Goal: Task Accomplishment & Management: Manage account settings

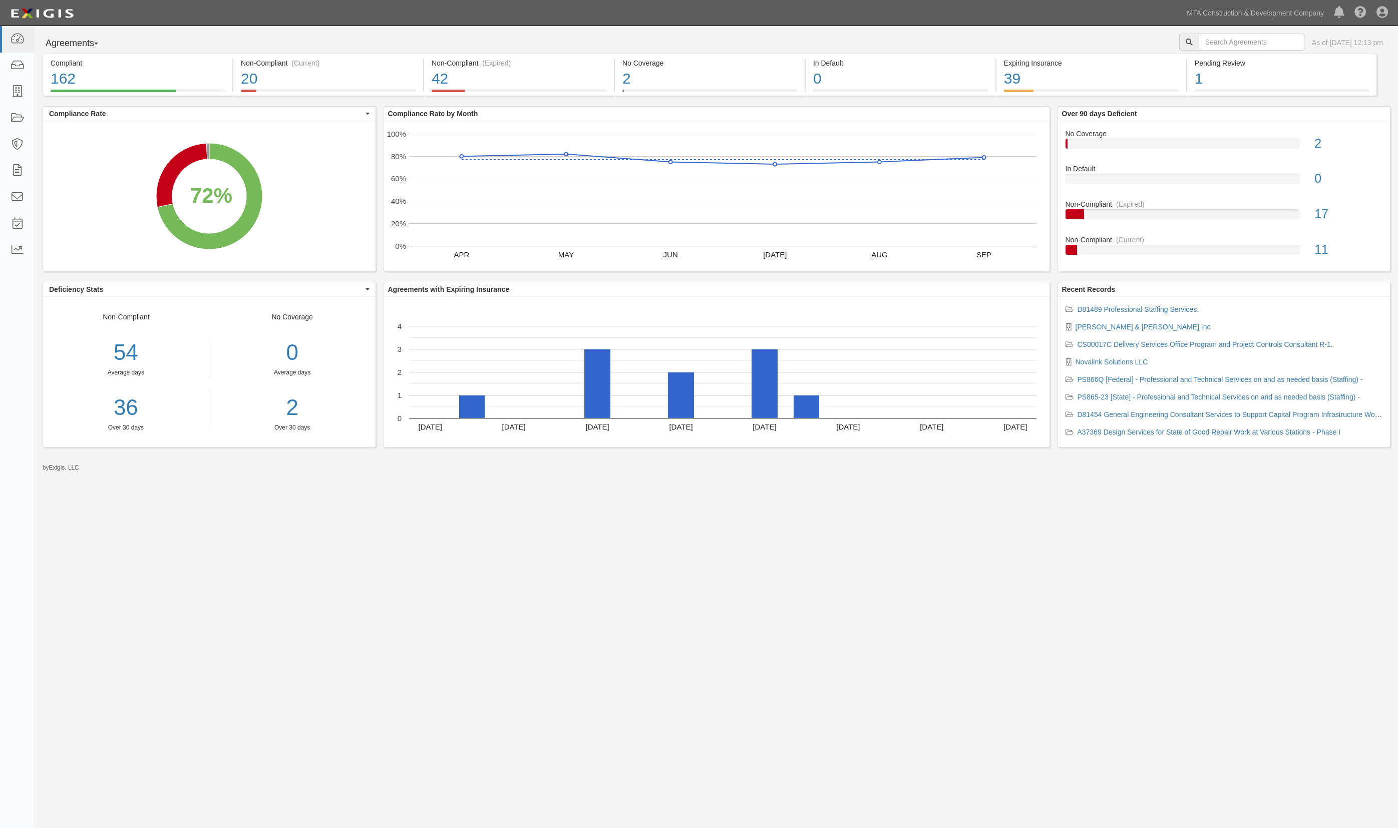
drag, startPoint x: 861, startPoint y: 625, endPoint x: 953, endPoint y: 456, distance: 192.6
click at [854, 620] on div "Agreements Parties Agreements Coverages As of Oct 08, 2025 12:13 pm Compliant 1…" at bounding box center [699, 398] width 1398 height 745
click at [17, 38] on icon at bounding box center [17, 40] width 14 height 12
click at [662, 43] on div "Agreements Parties Agreements Coverages As of Oct 08, 2025 01:46 pm" at bounding box center [716, 44] width 1363 height 20
click at [25, 38] on link at bounding box center [17, 39] width 35 height 27
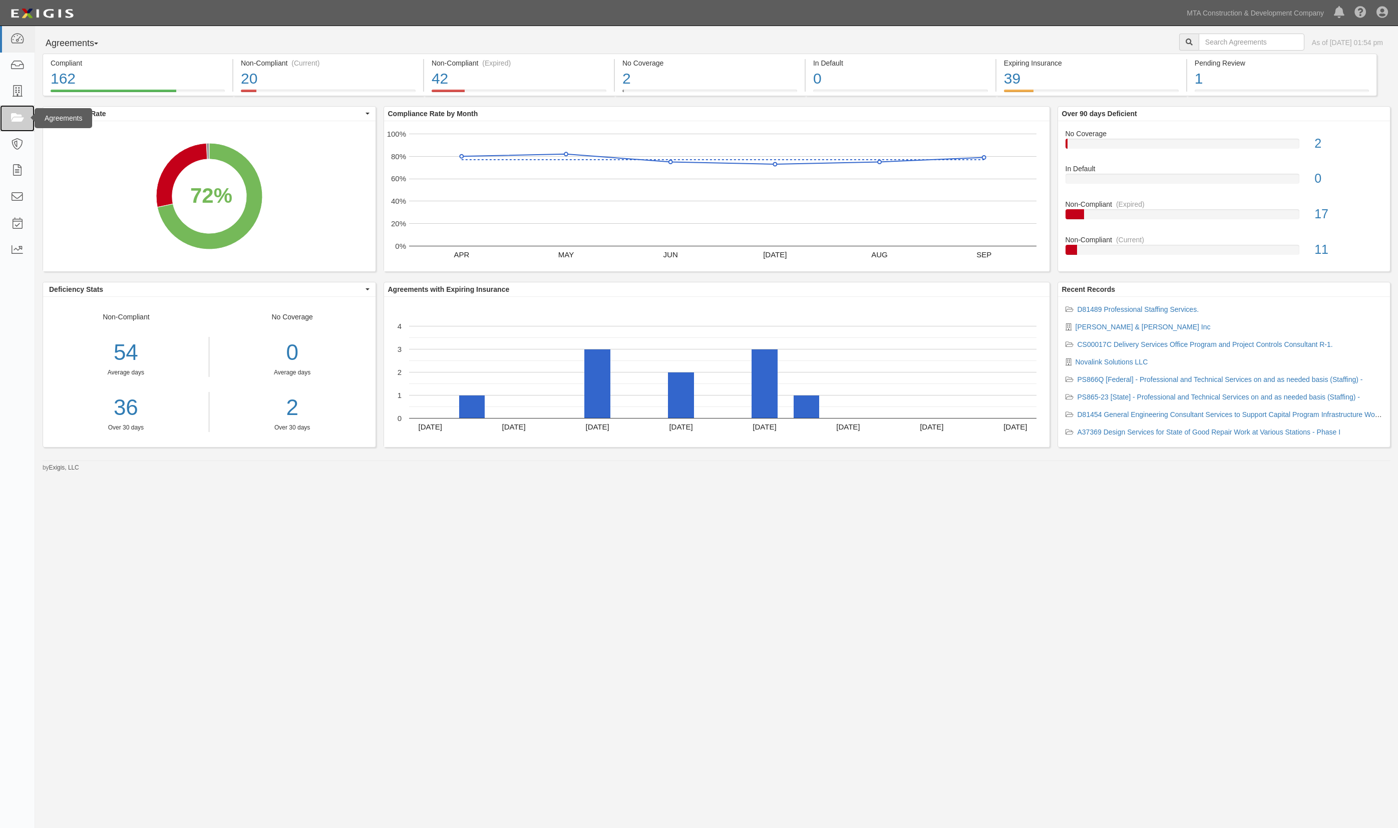
click at [15, 115] on icon at bounding box center [17, 119] width 14 height 12
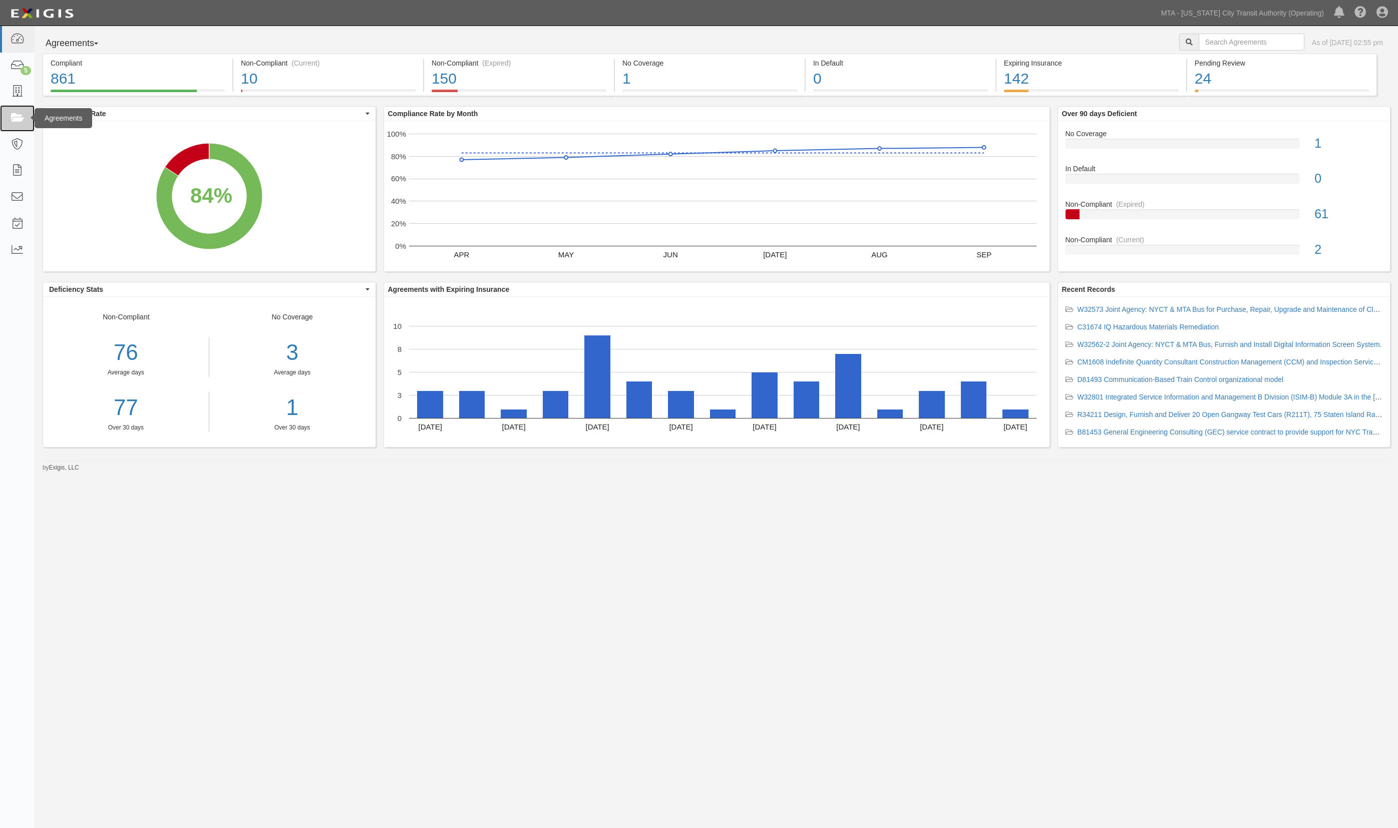
click at [7, 116] on link at bounding box center [17, 118] width 35 height 27
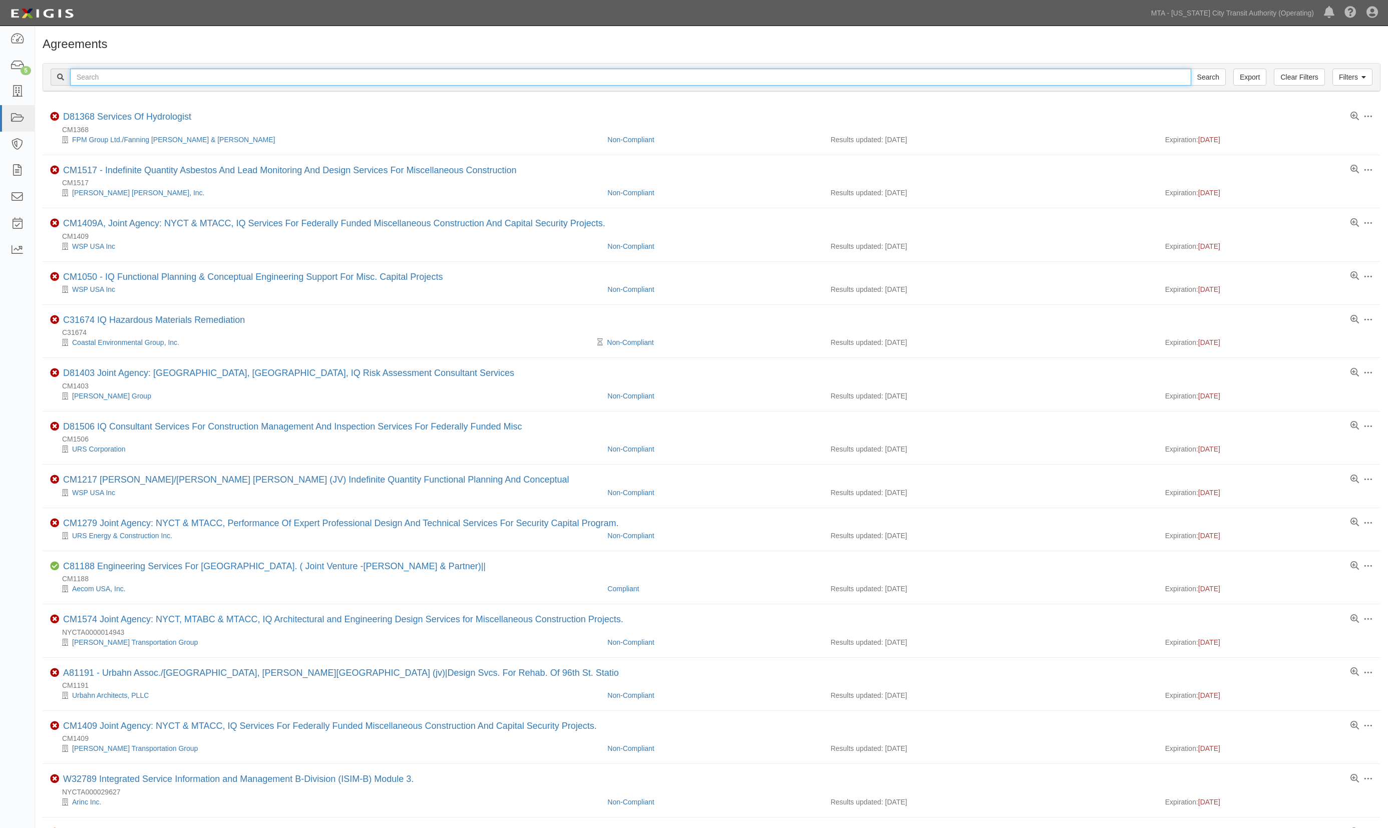
click at [159, 80] on input "text" at bounding box center [630, 77] width 1121 height 17
type input "cm1191"
click at [1190, 69] on input "Search" at bounding box center [1207, 77] width 35 height 17
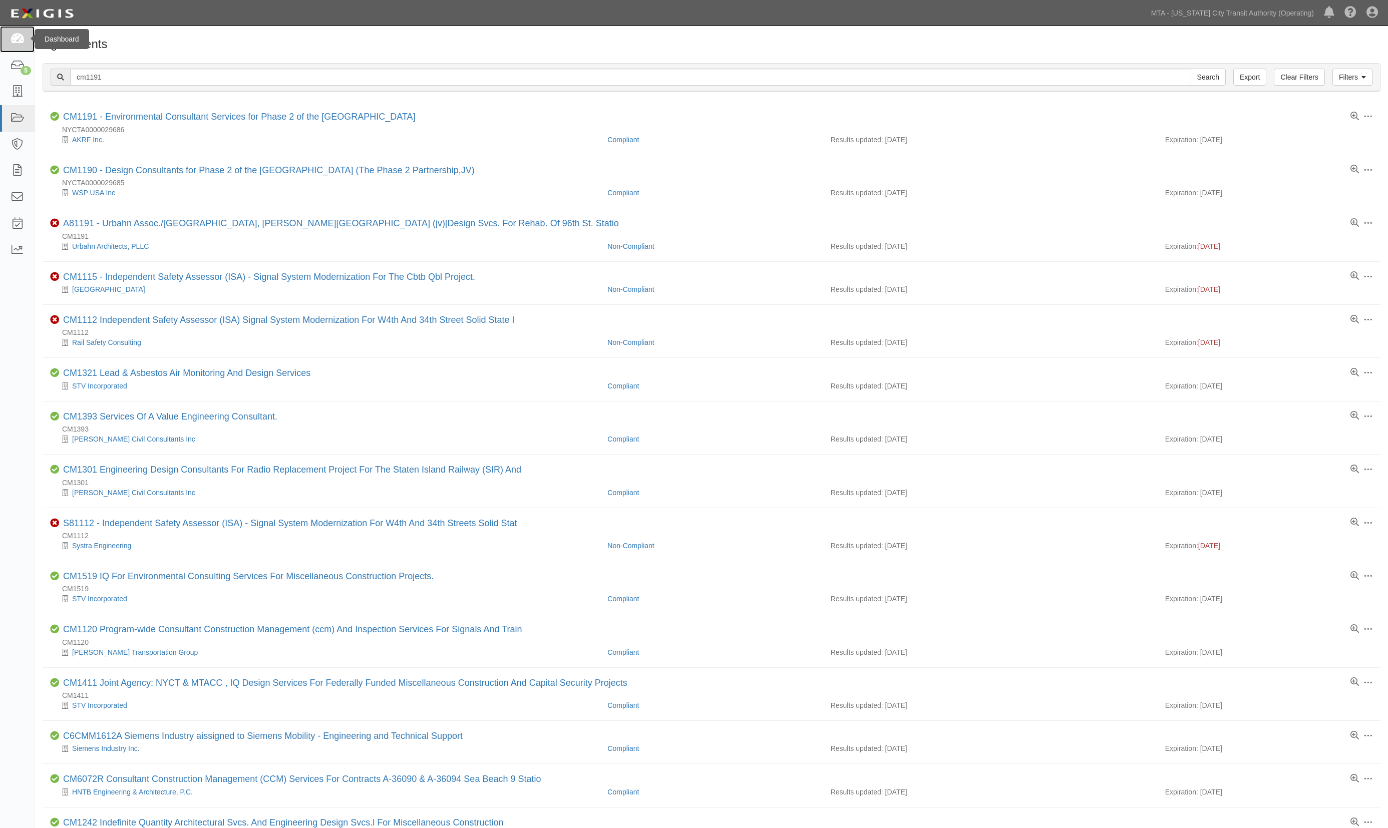
click at [18, 37] on icon at bounding box center [17, 40] width 14 height 12
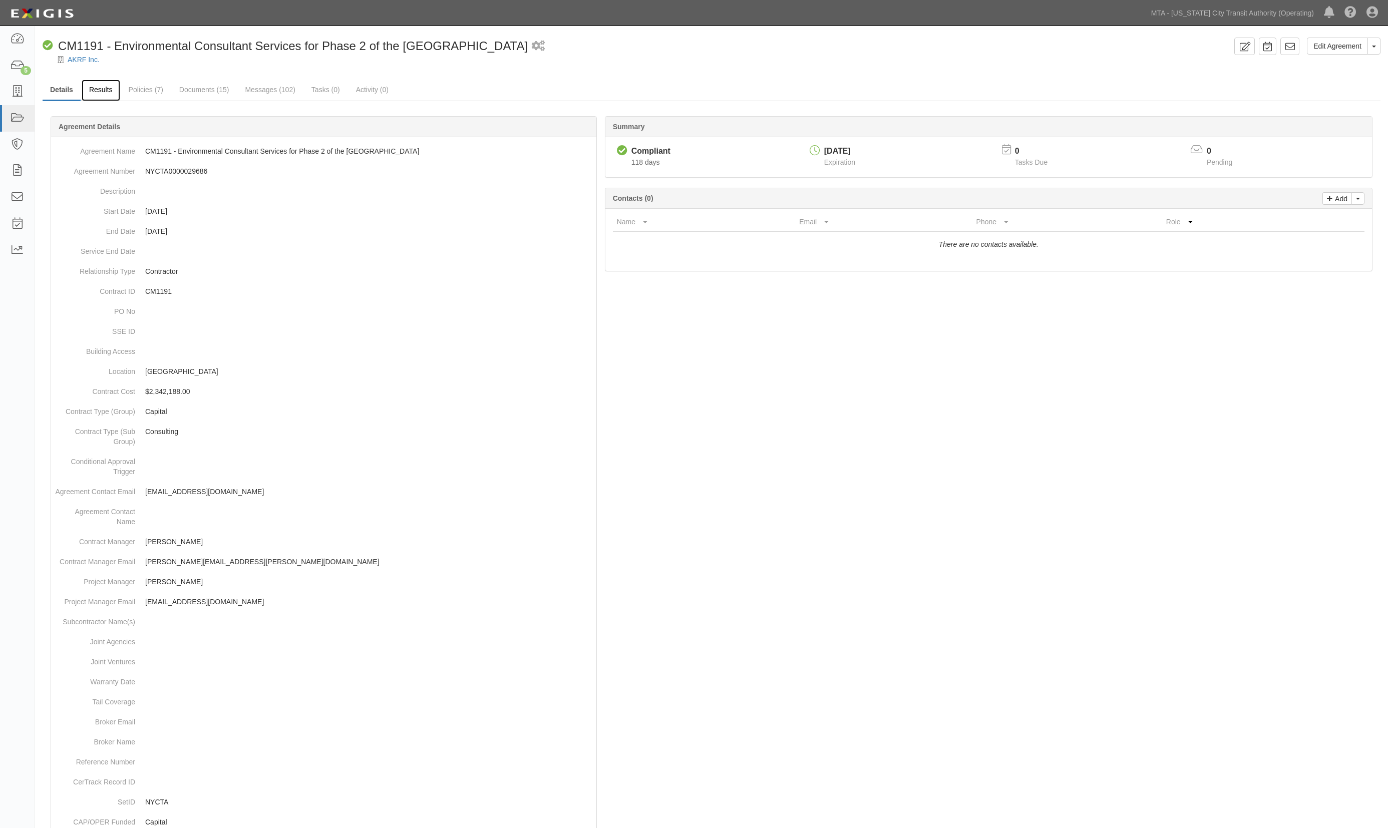
click at [101, 92] on link "Results" at bounding box center [101, 91] width 39 height 22
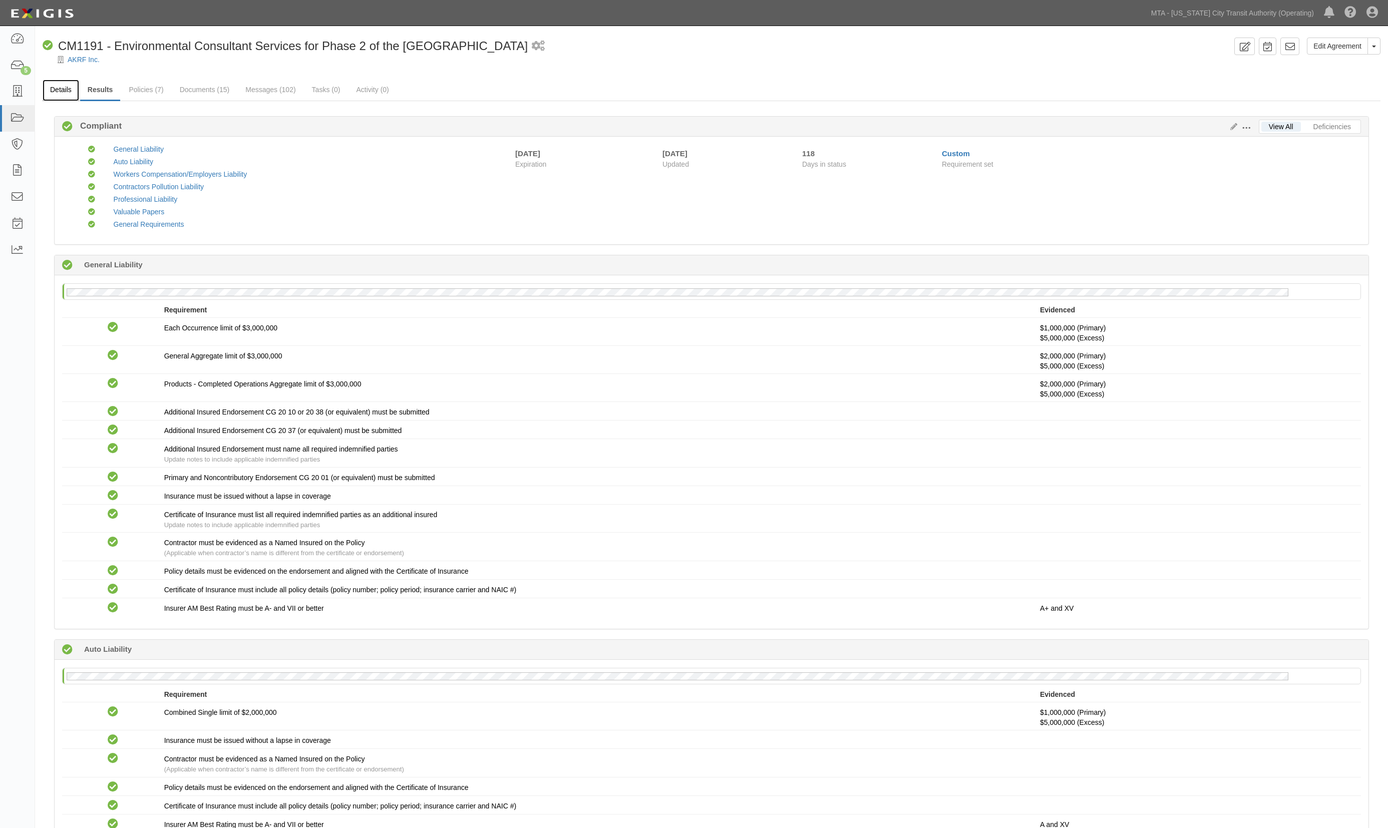
click at [59, 85] on link "Details" at bounding box center [61, 91] width 37 height 22
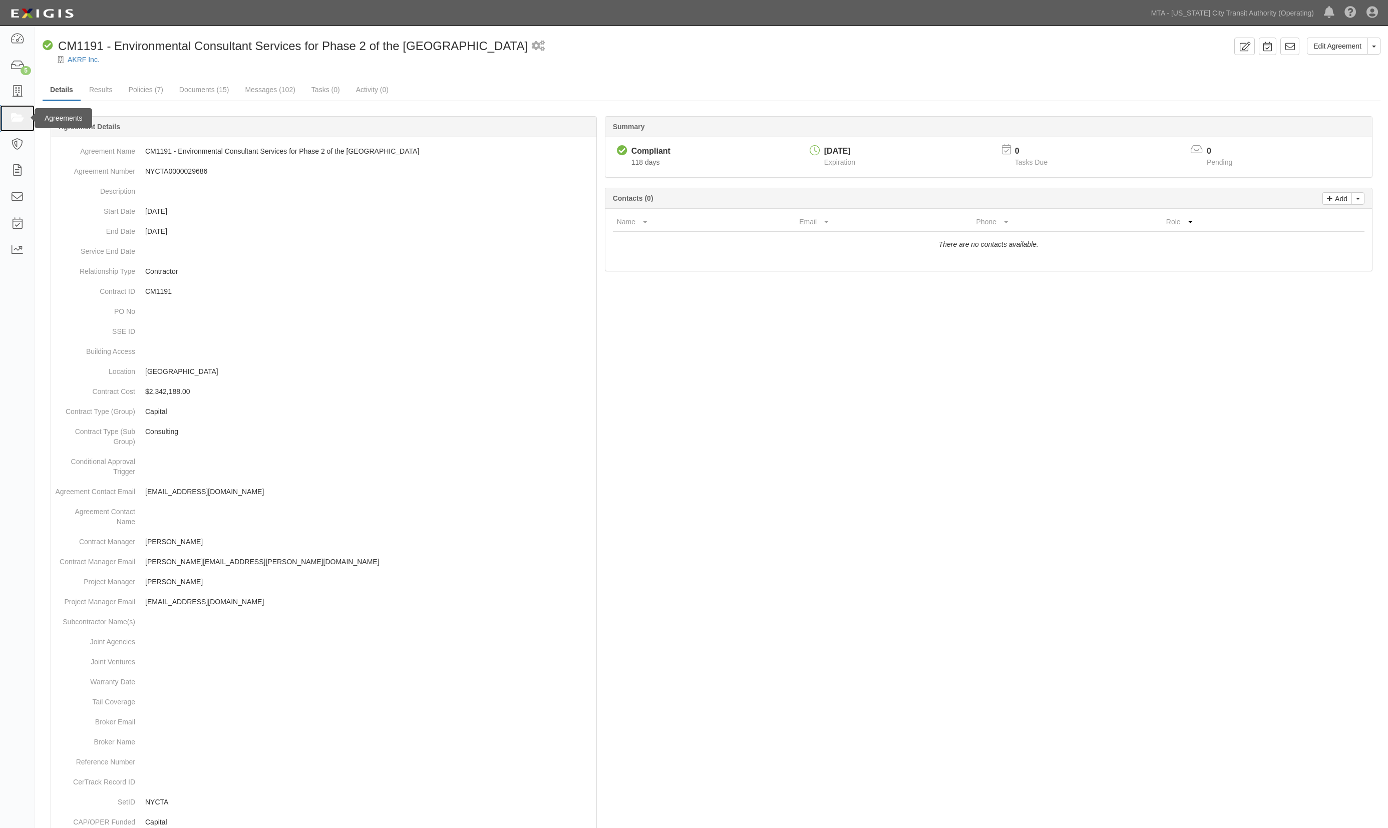
click at [19, 119] on icon at bounding box center [17, 119] width 14 height 12
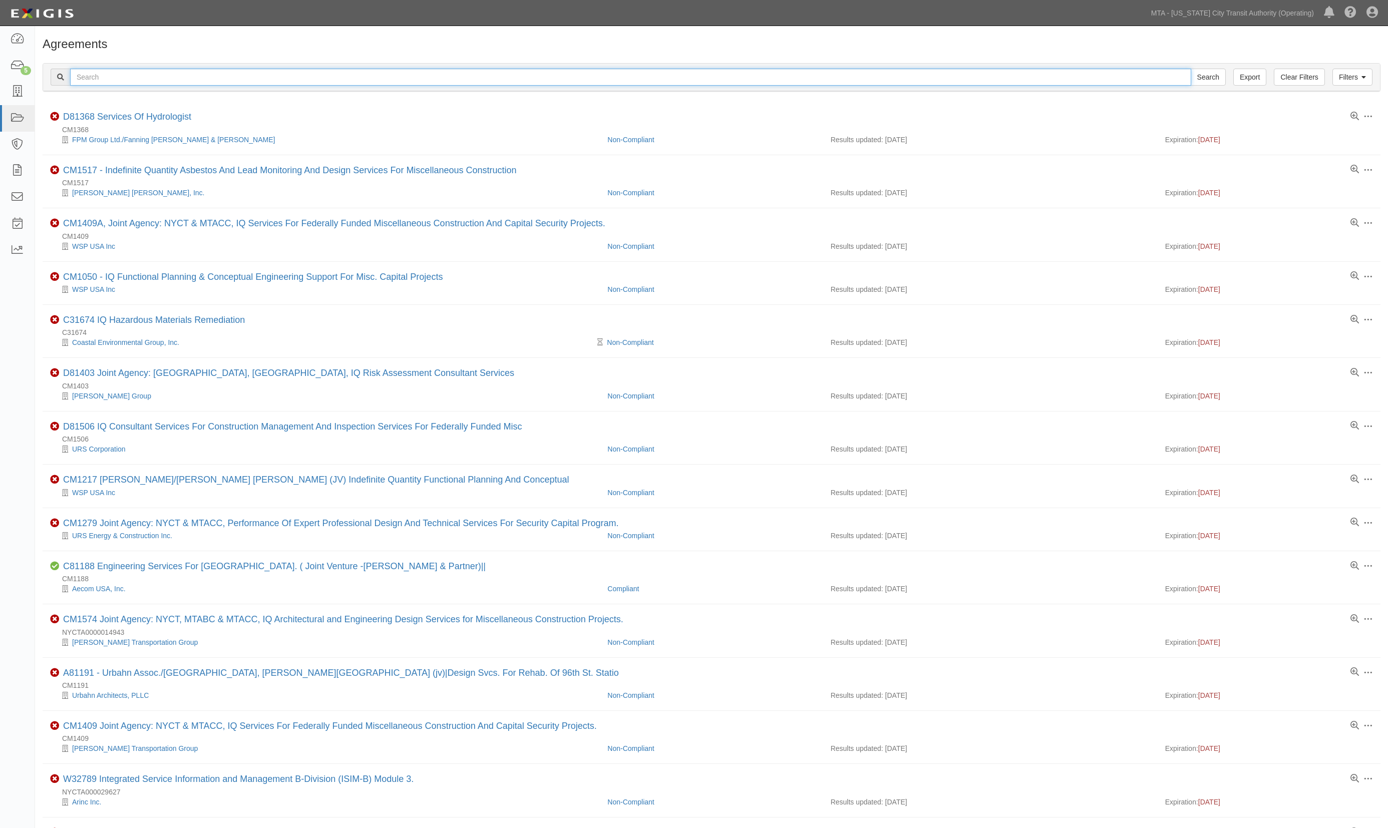
drag, startPoint x: 440, startPoint y: 73, endPoint x: 409, endPoint y: 76, distance: 30.7
click at [440, 73] on input "text" at bounding box center [630, 77] width 1121 height 17
paste input "jvvfhf"
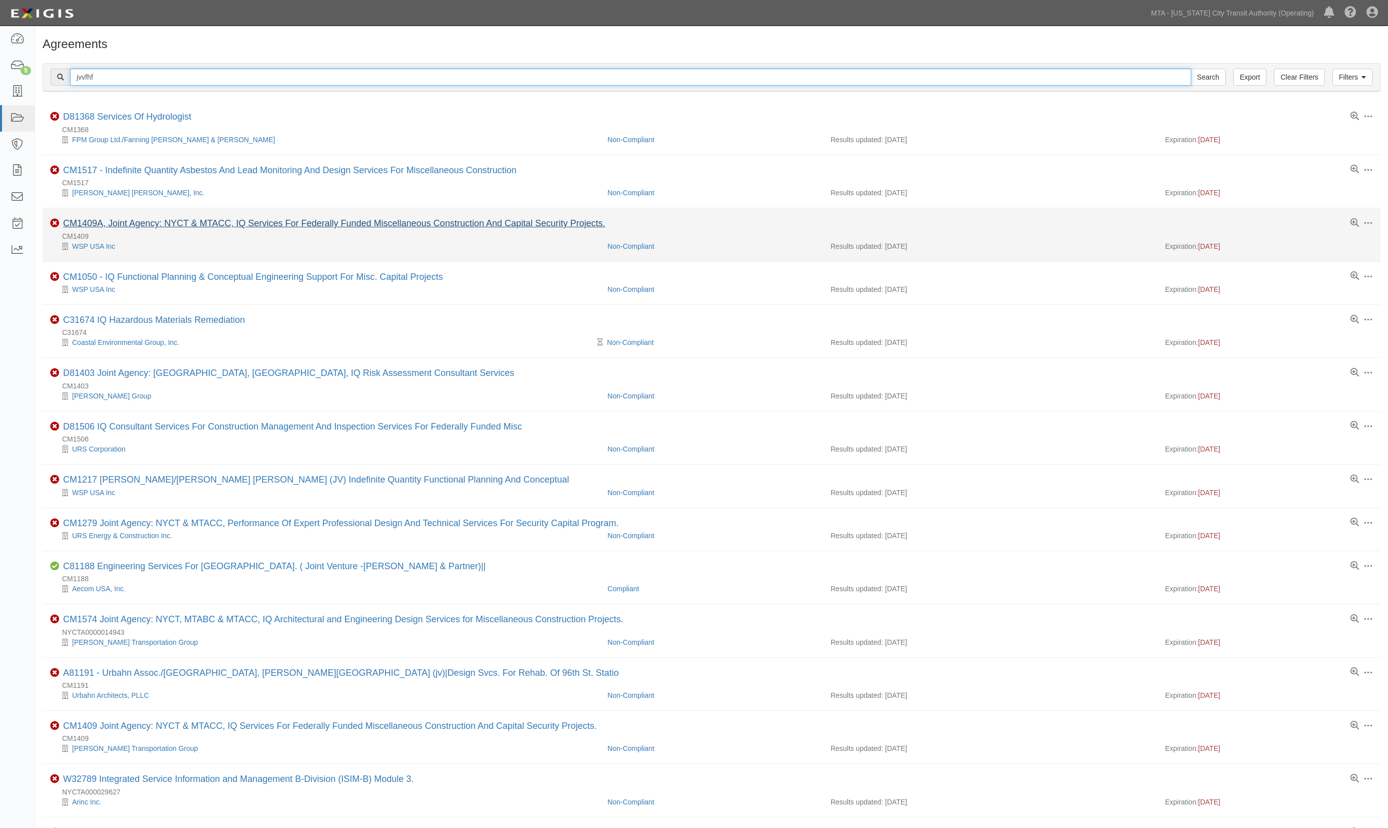
type input "jvvfhf"
click at [1190, 69] on input "Search" at bounding box center [1207, 77] width 35 height 17
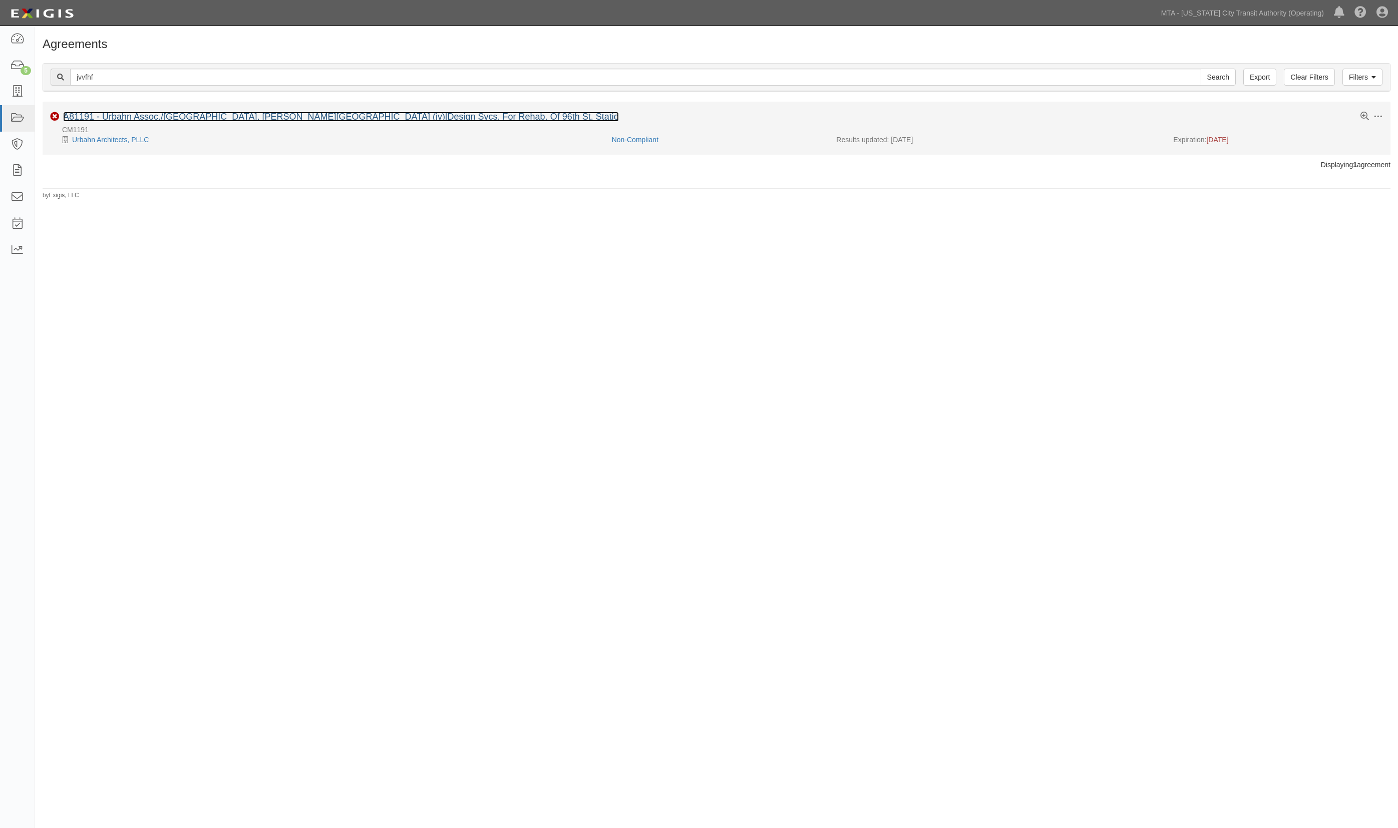
click at [128, 117] on link "A81191 - Urbahn Assoc./Henningson, Durham And D. Frankfurt (jv)|Design Svcs. Fo…" at bounding box center [341, 117] width 556 height 10
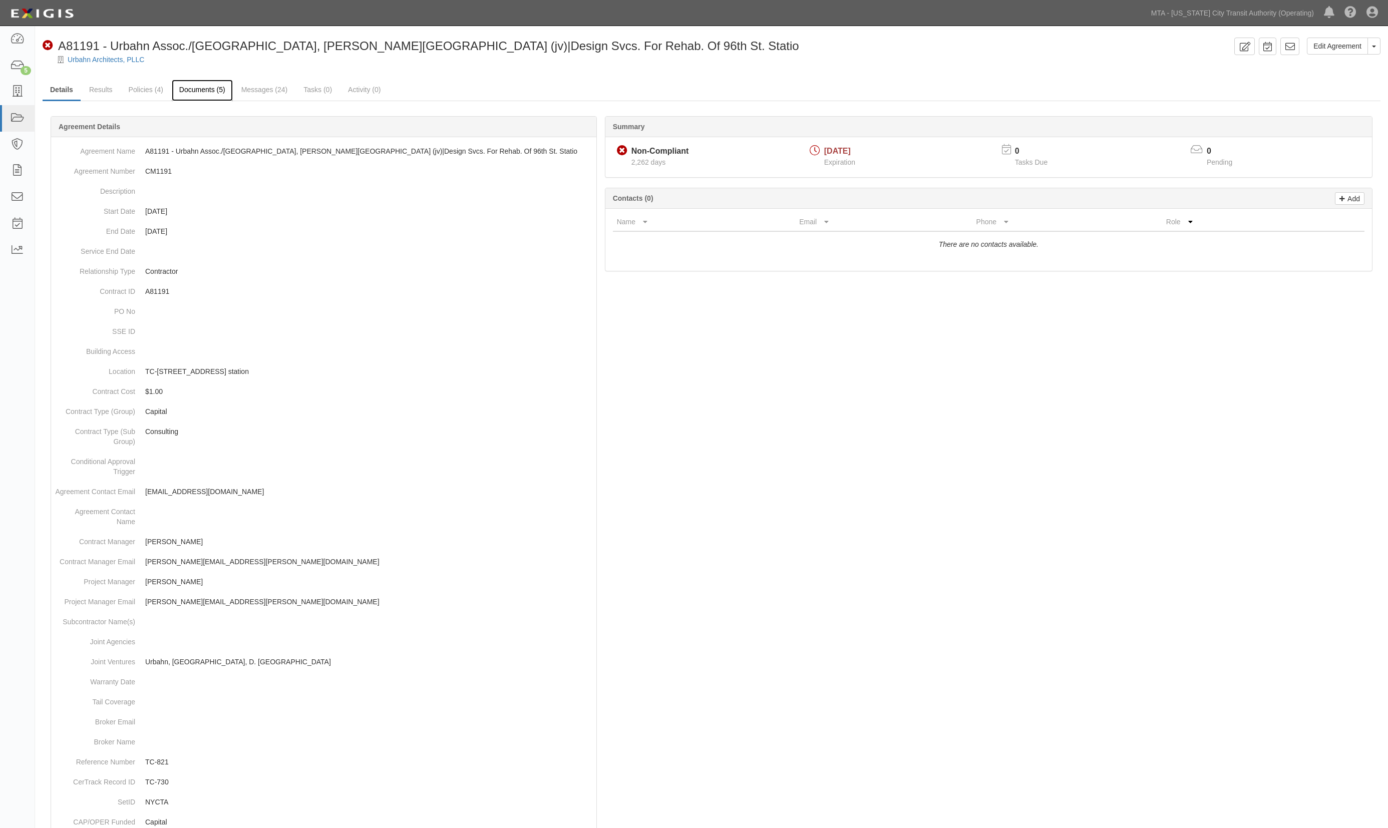
click at [199, 90] on link "Documents (5)" at bounding box center [202, 91] width 61 height 22
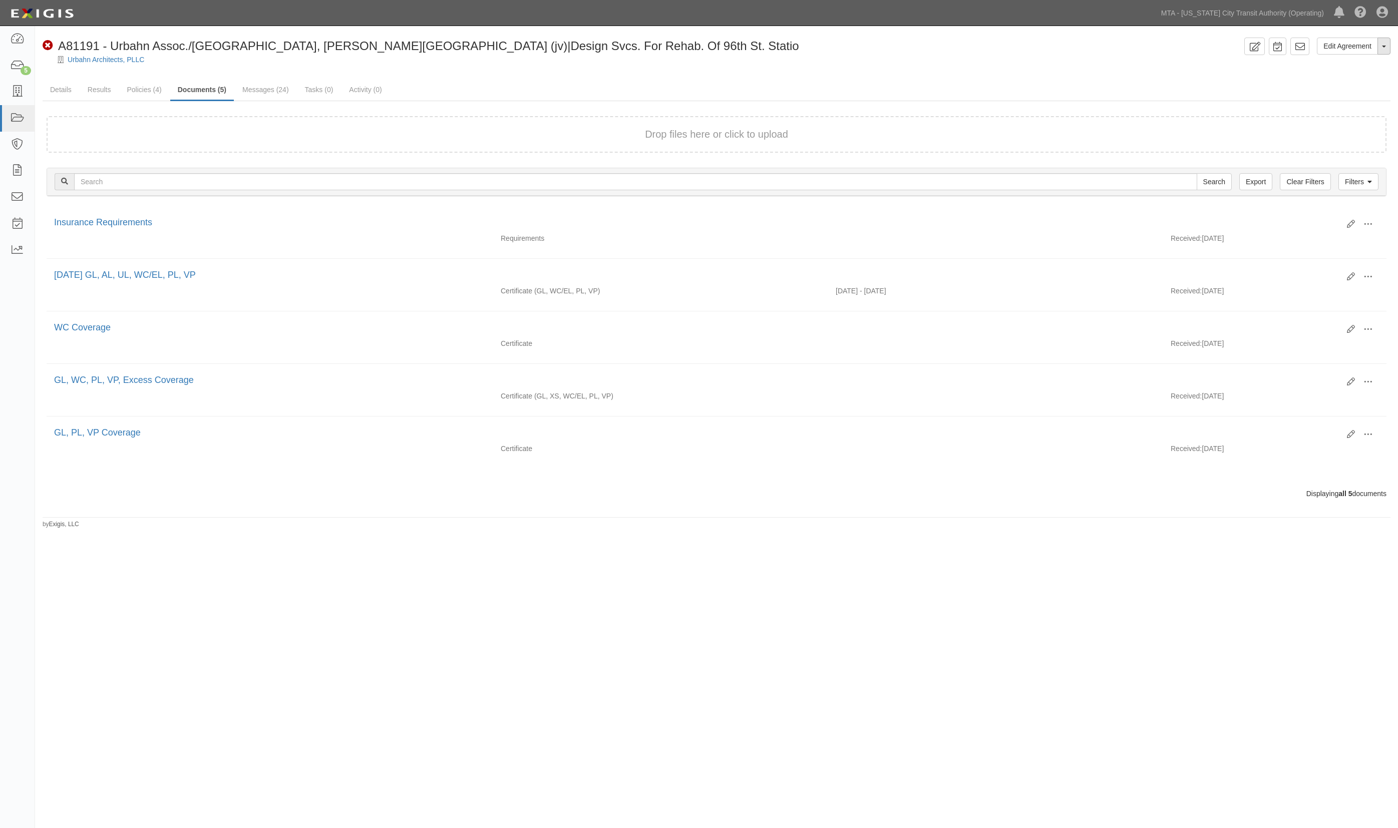
click at [1382, 48] on button "Toggle Agreement Dropdown" at bounding box center [1383, 46] width 13 height 17
click at [1332, 77] on link "Archive Agreement" at bounding box center [1350, 78] width 79 height 13
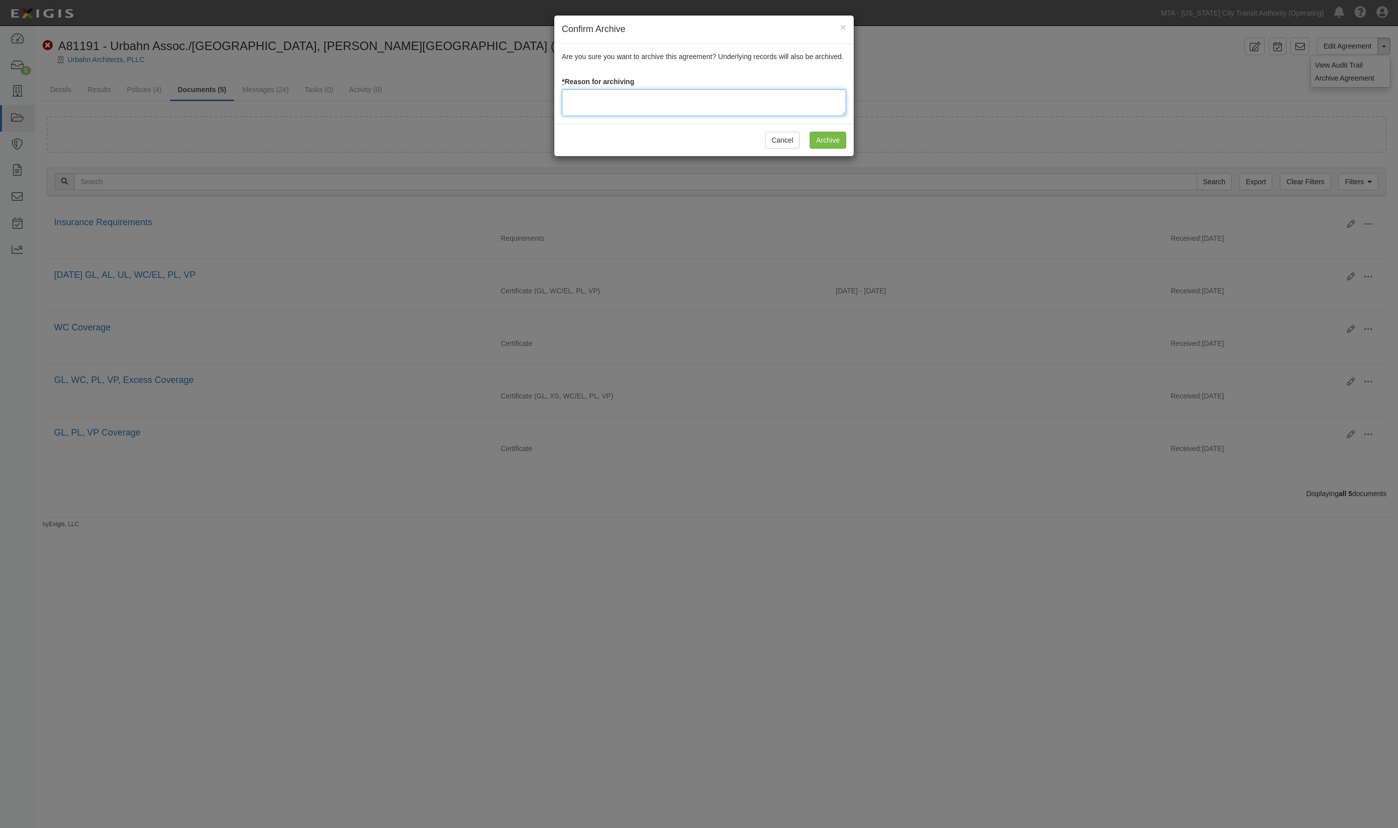
click at [661, 97] on textarea at bounding box center [704, 102] width 284 height 27
click at [653, 113] on textarea "Archive per instruction from management" at bounding box center [704, 102] width 284 height 27
click at [589, 105] on textarea "Archive per instruction from management" at bounding box center [704, 102] width 284 height 27
click at [591, 97] on textarea "Archive per instruction from management" at bounding box center [704, 102] width 284 height 27
drag, startPoint x: 592, startPoint y: 96, endPoint x: 547, endPoint y: 95, distance: 45.1
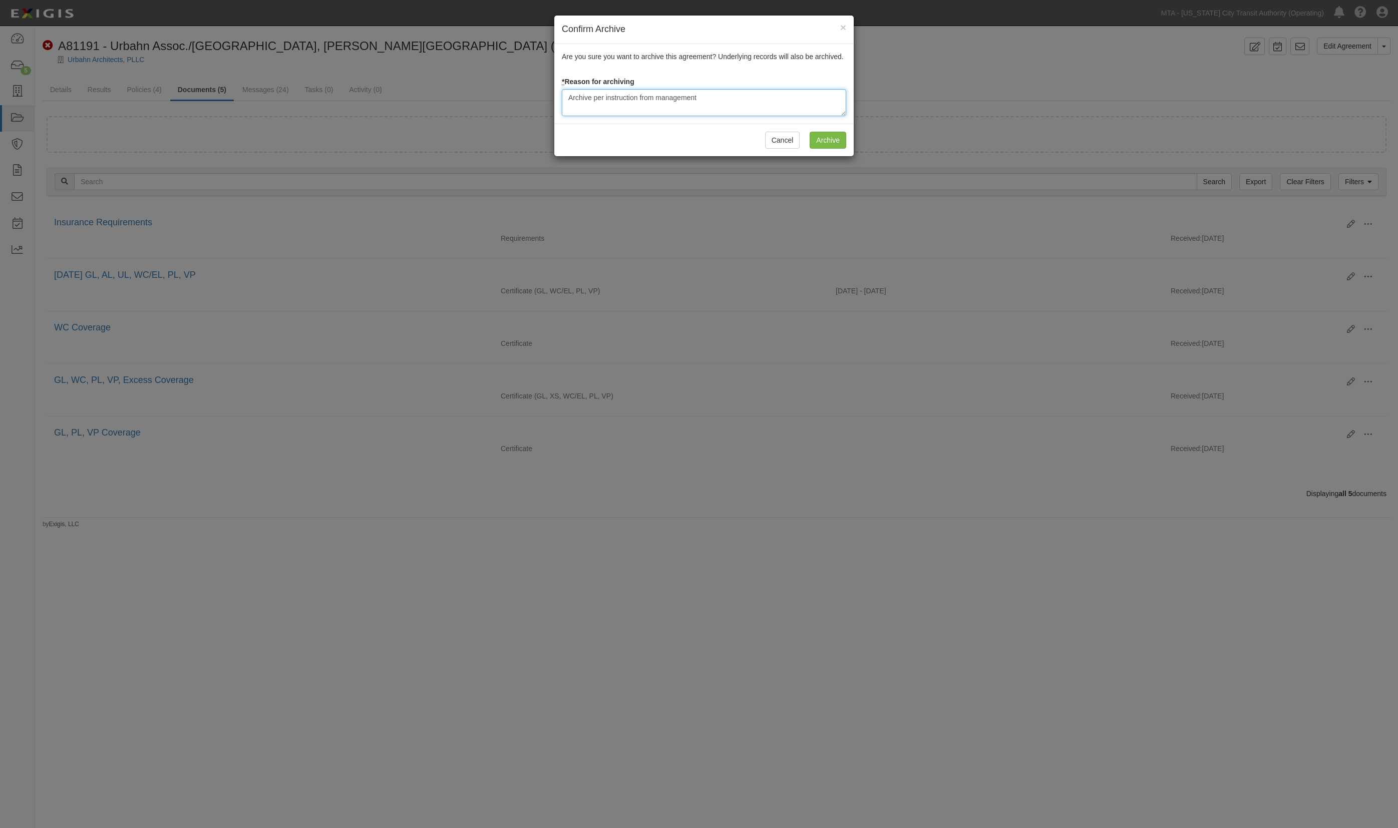
click at [547, 95] on div "Confirm Archive × Are you sure you want to archive this agreement? Underlying r…" at bounding box center [699, 414] width 1398 height 828
drag, startPoint x: 695, startPoint y: 99, endPoint x: 567, endPoint y: 99, distance: 127.6
click at [567, 99] on textarea "Per instruction from management" at bounding box center [704, 102] width 284 height 27
type textarea "Per instruction from management"
click at [825, 141] on input "Archive" at bounding box center [827, 140] width 37 height 17
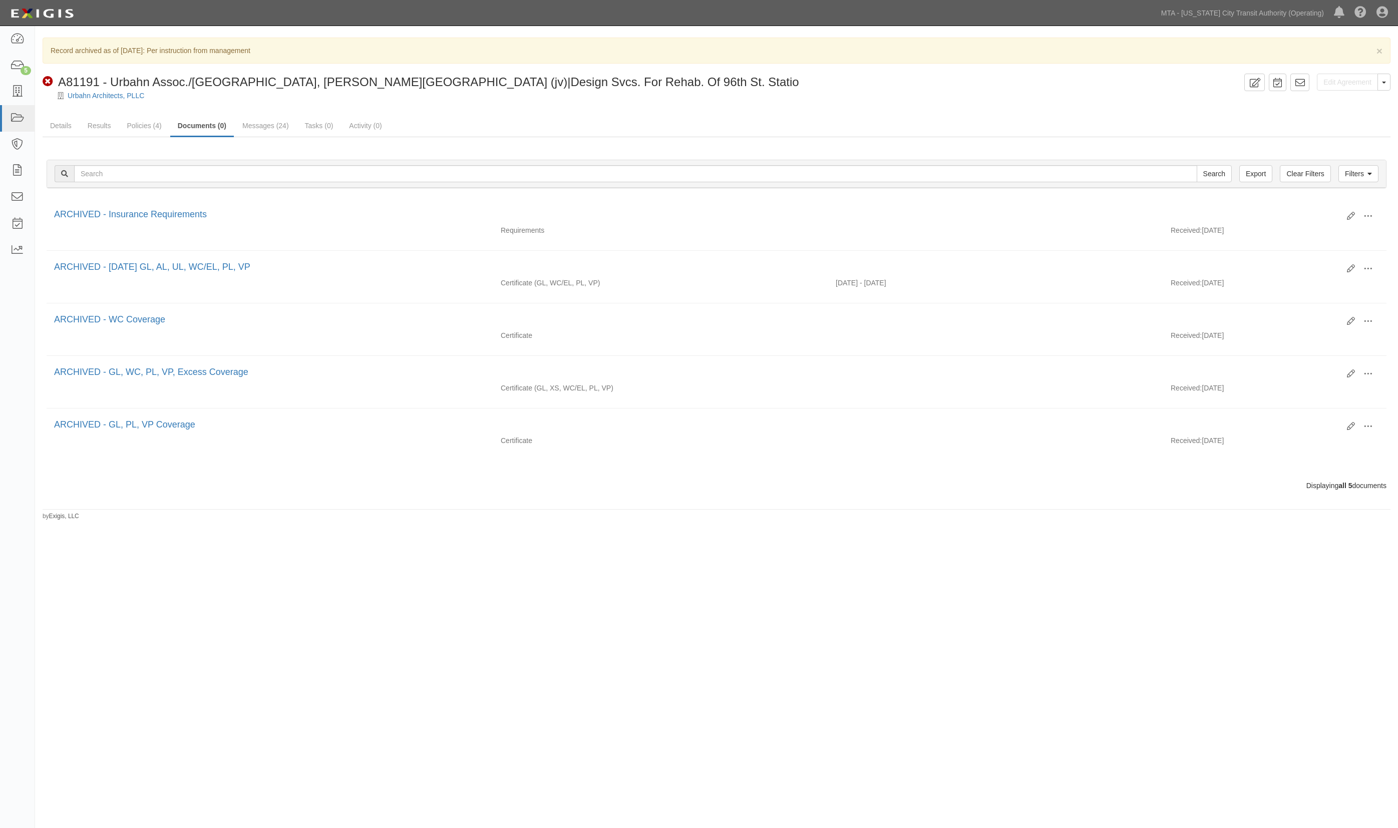
click at [521, 112] on div "× Record archived as of [DATE]: Per instruction from management Edit Agreement …" at bounding box center [716, 279] width 1363 height 483
click at [15, 118] on icon at bounding box center [17, 119] width 14 height 12
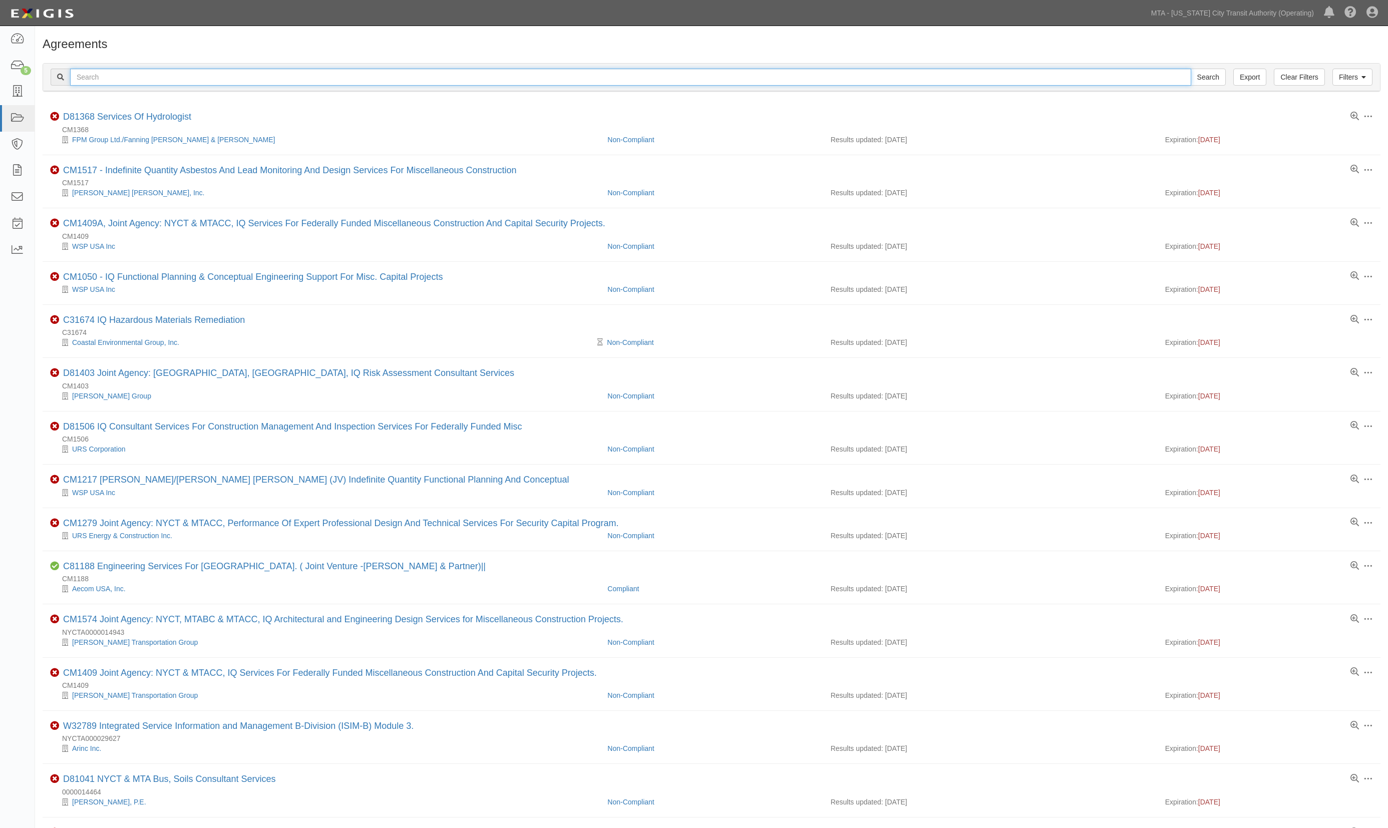
click at [167, 75] on input "text" at bounding box center [630, 77] width 1121 height 17
drag, startPoint x: 549, startPoint y: 179, endPoint x: 418, endPoint y: 95, distance: 155.4
click at [549, 179] on div "CM1517" at bounding box center [715, 183] width 1330 height 10
drag, startPoint x: 149, startPoint y: 75, endPoint x: -31, endPoint y: 75, distance: 179.7
click at [0, 75] on html "Toggle navigation Dashboard 5 Inbox Parties Agreements Coverages Documents Mess…" at bounding box center [694, 610] width 1388 height 1220
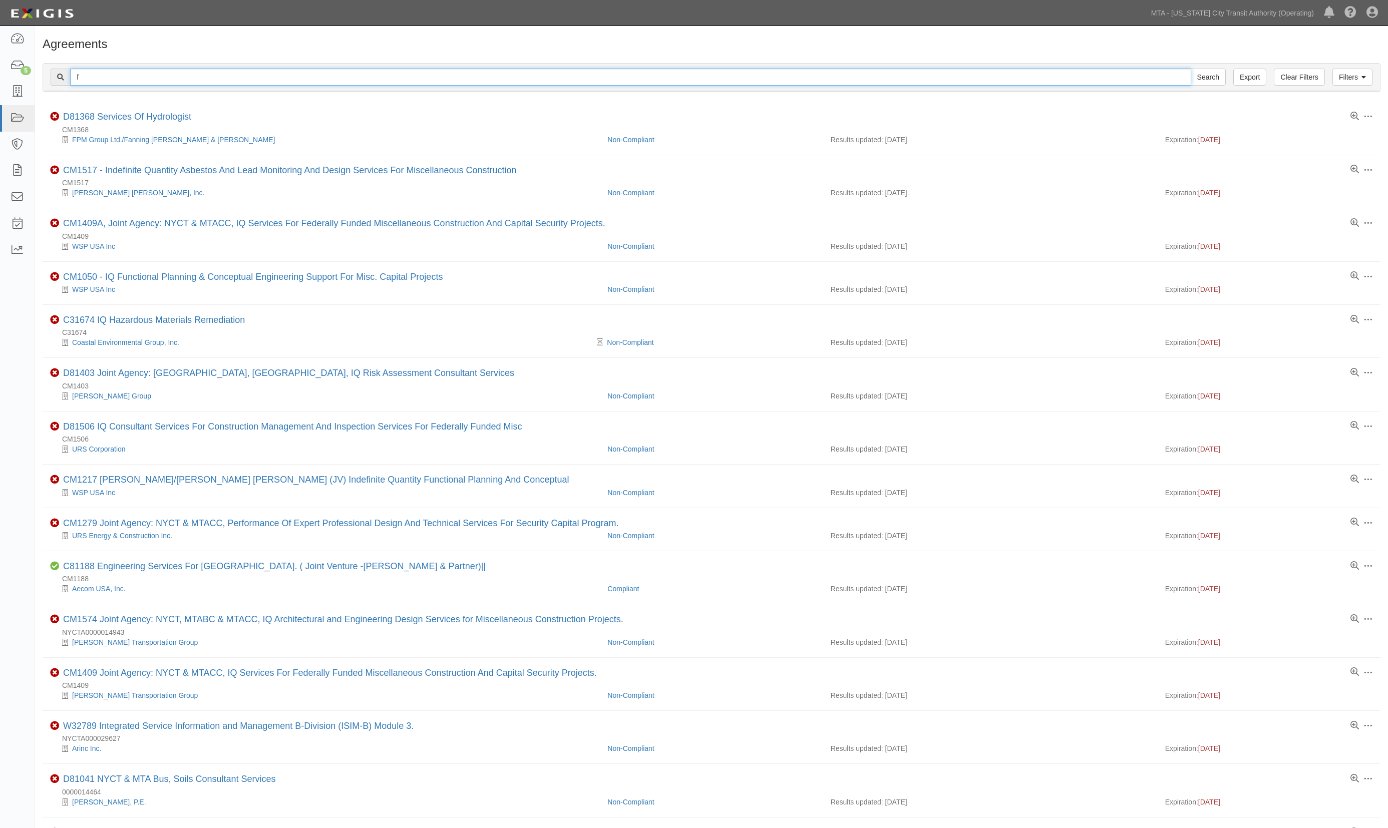
paste input "9vyte"
type input "f9vyte"
click at [1210, 77] on input "Search" at bounding box center [1207, 77] width 35 height 17
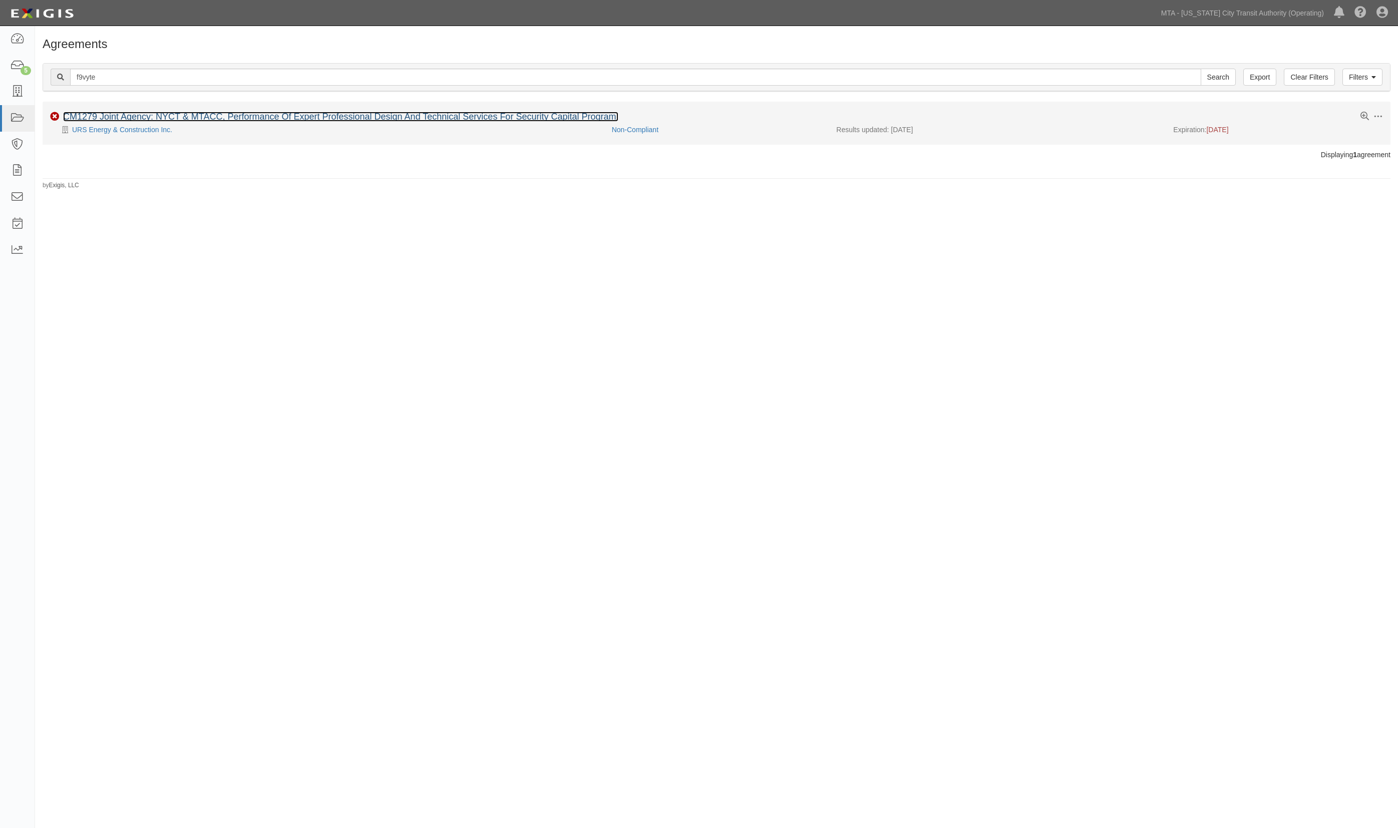
click at [226, 113] on link "CM1279 Joint Agency: NYCT & MTACC, Performance Of Expert Professional Design An…" at bounding box center [340, 117] width 555 height 10
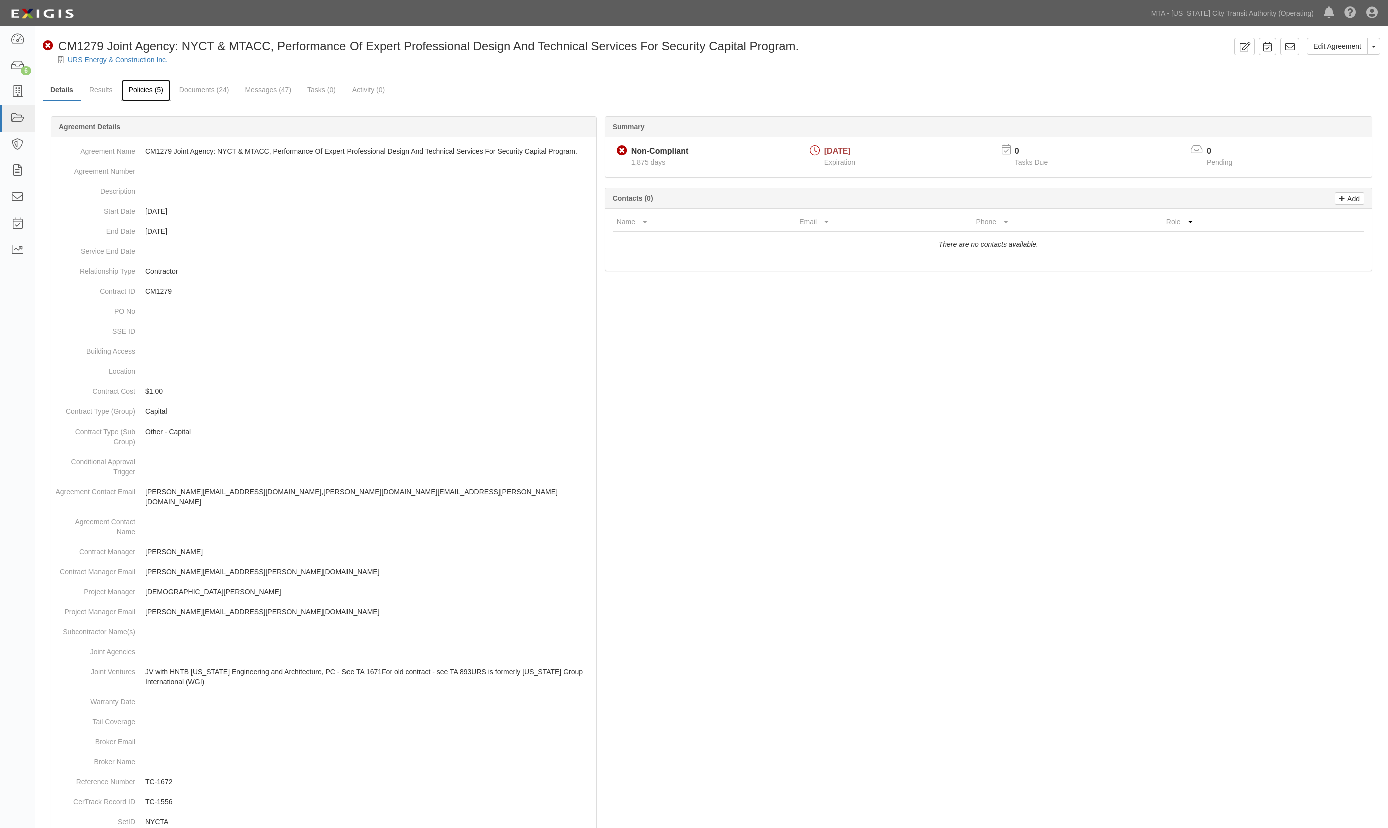
click at [141, 87] on link "Policies (5)" at bounding box center [146, 91] width 50 height 22
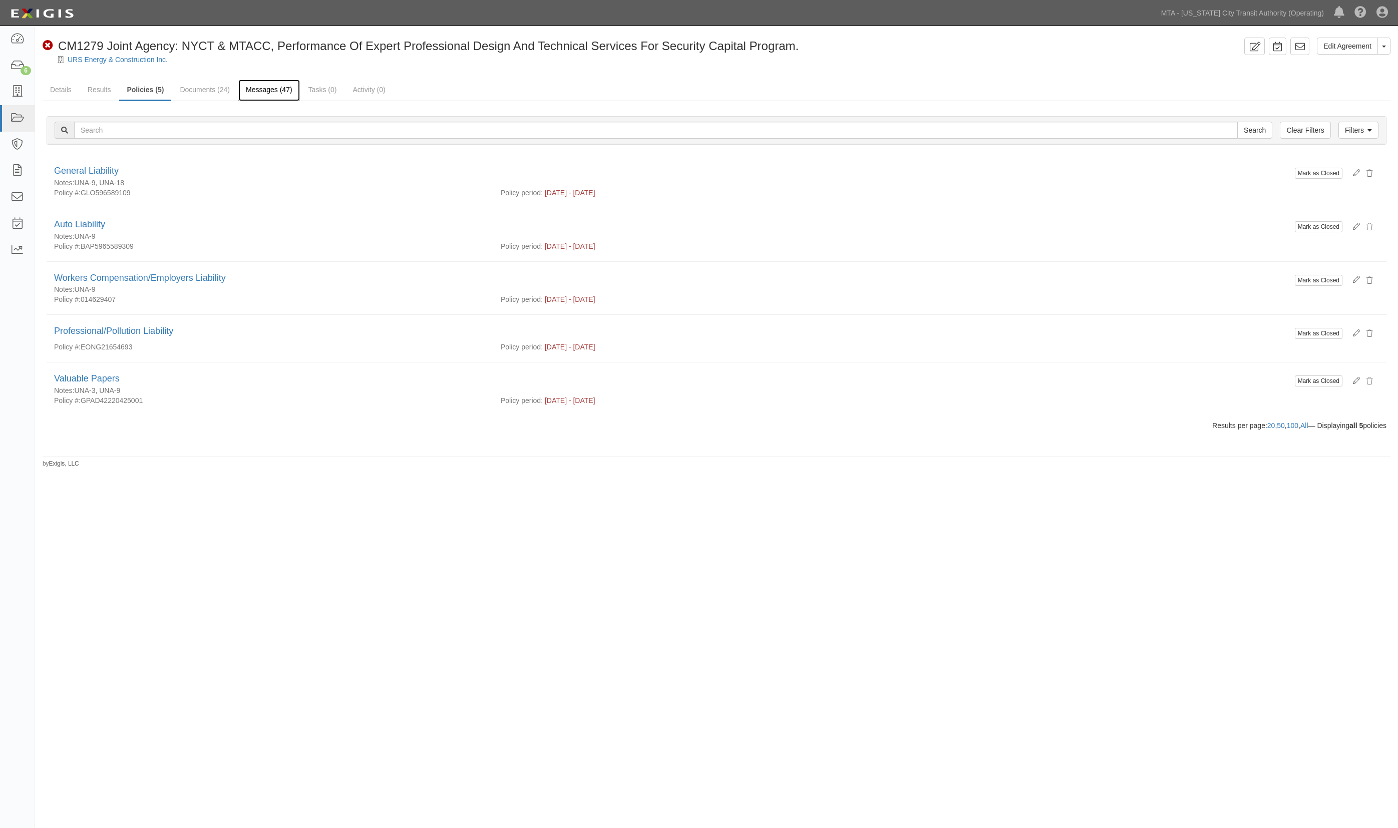
click at [267, 85] on link "Messages (47)" at bounding box center [269, 91] width 62 height 22
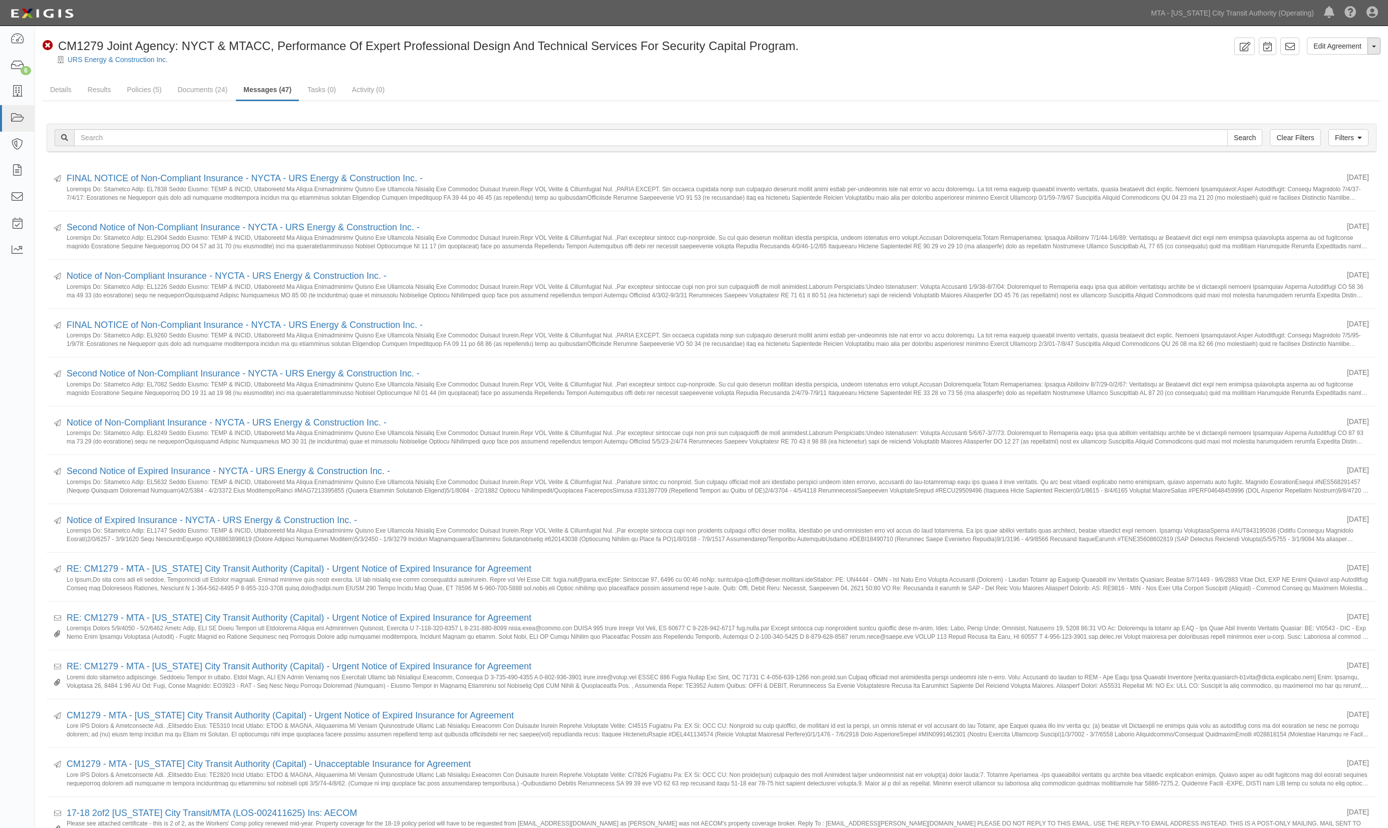
click at [1375, 47] on span "button" at bounding box center [1374, 47] width 4 height 2
click at [1331, 77] on link "Archive Agreement" at bounding box center [1339, 78] width 79 height 13
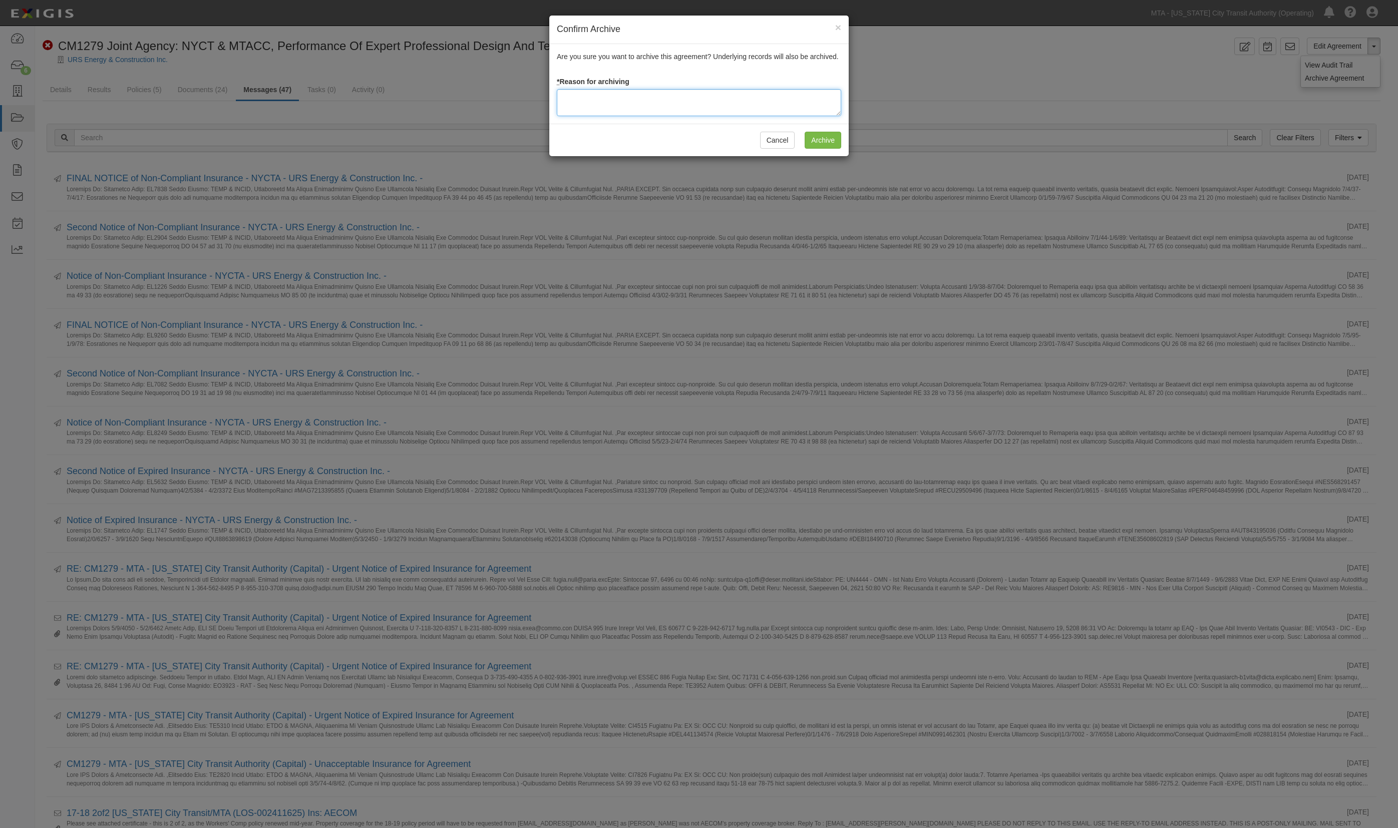
paste textarea "f9vyte"
drag, startPoint x: 609, startPoint y: 95, endPoint x: 355, endPoint y: 90, distance: 253.8
click at [377, 96] on div "Confirm Archive × Are you sure you want to archive this agreement? Underlying r…" at bounding box center [699, 414] width 1398 height 828
type textarea "A"
type textarea "Per instruction from management"
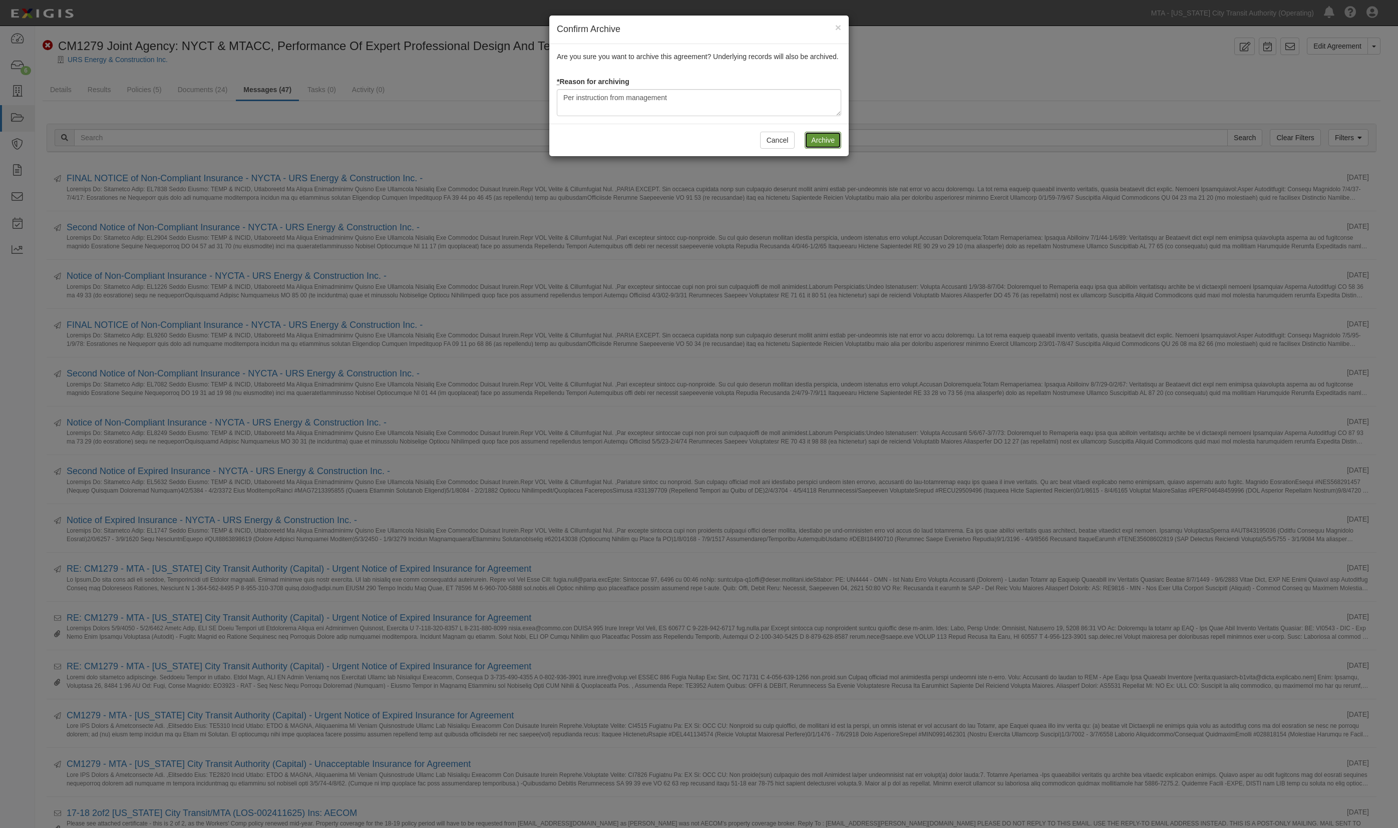
click at [835, 149] on input "Archive" at bounding box center [822, 140] width 37 height 17
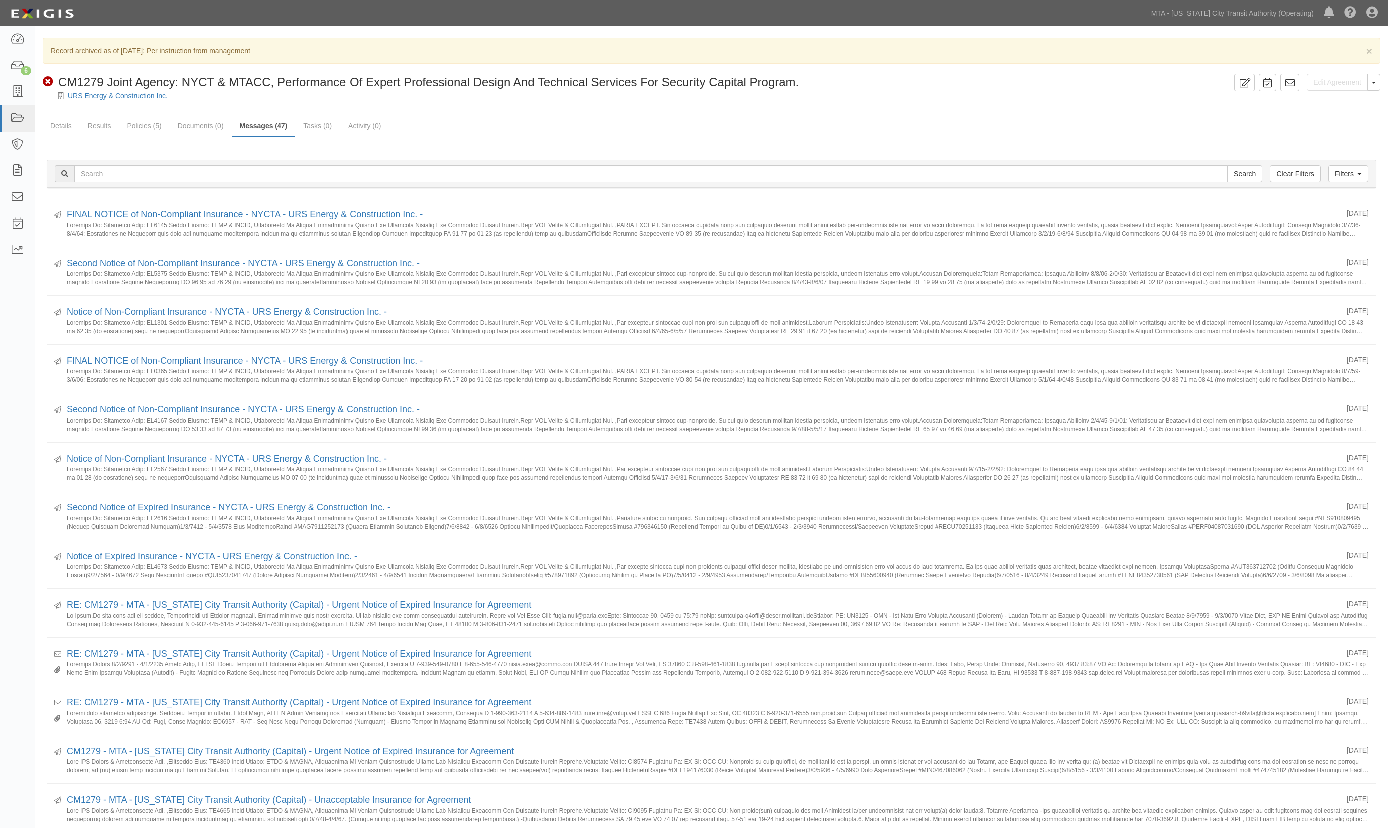
drag, startPoint x: 567, startPoint y: 111, endPoint x: 507, endPoint y: 112, distance: 59.6
click at [567, 111] on div "× Record archived as of 10/08/2025: Per instruction from management Edit Agreem…" at bounding box center [711, 656] width 1353 height 1236
click at [11, 120] on icon at bounding box center [17, 119] width 14 height 12
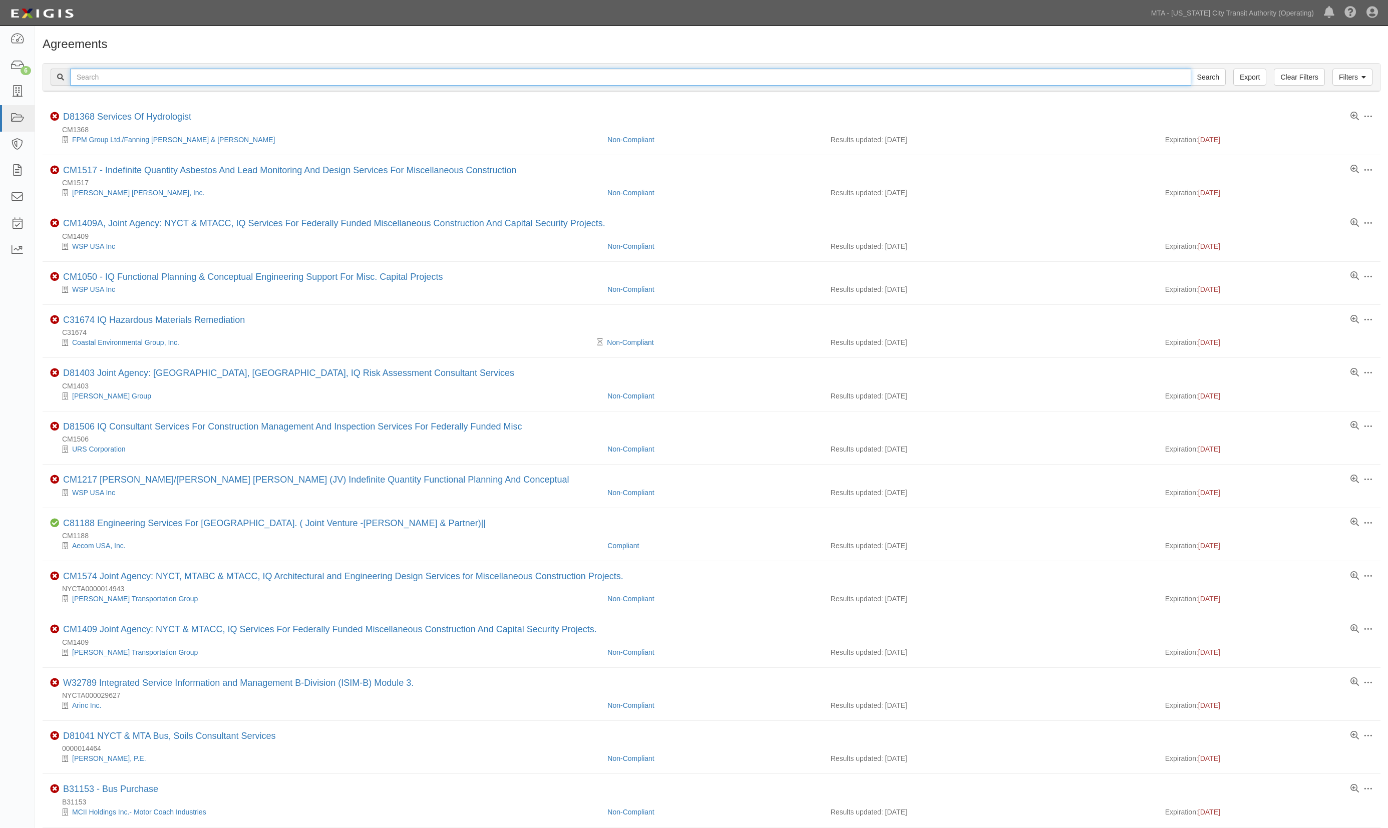
paste input "kevxh7"
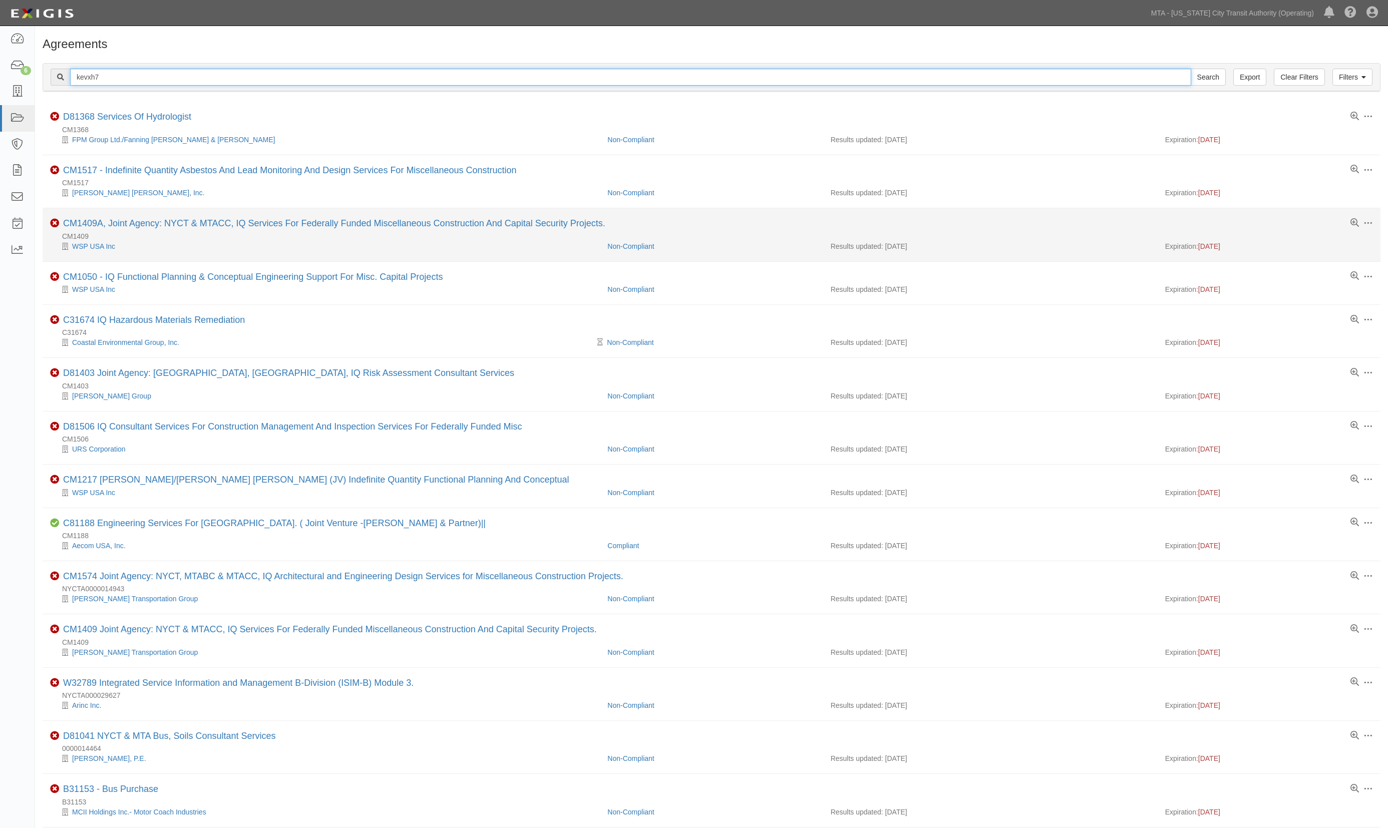
type input "kevxh7"
click at [1190, 69] on input "Search" at bounding box center [1207, 77] width 35 height 17
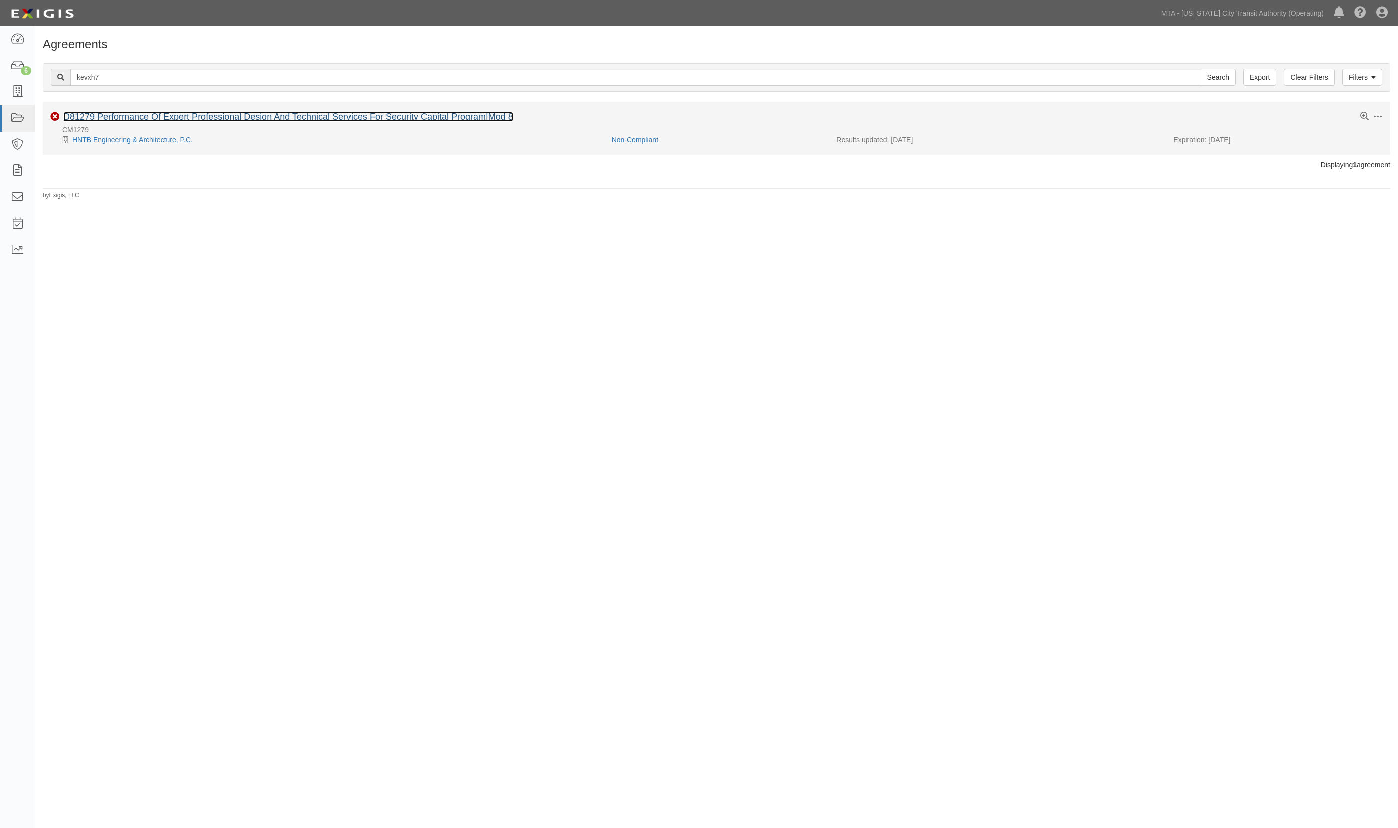
click at [131, 112] on link "D81279 Performance Of Expert Professional Design And Technical Services For Sec…" at bounding box center [288, 117] width 450 height 10
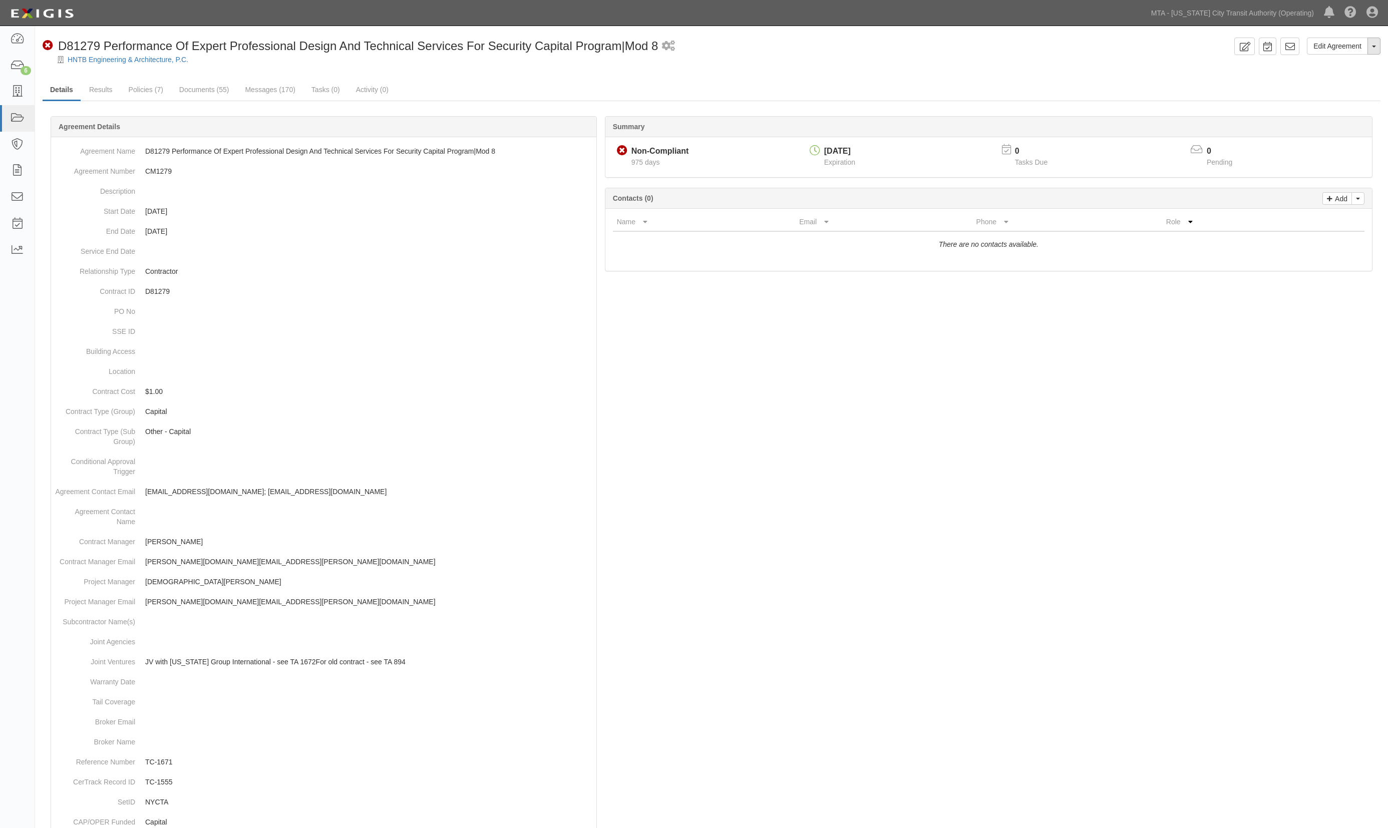
click at [1372, 47] on span "button" at bounding box center [1374, 47] width 4 height 2
click at [1326, 75] on link "Archive Agreement" at bounding box center [1339, 78] width 79 height 13
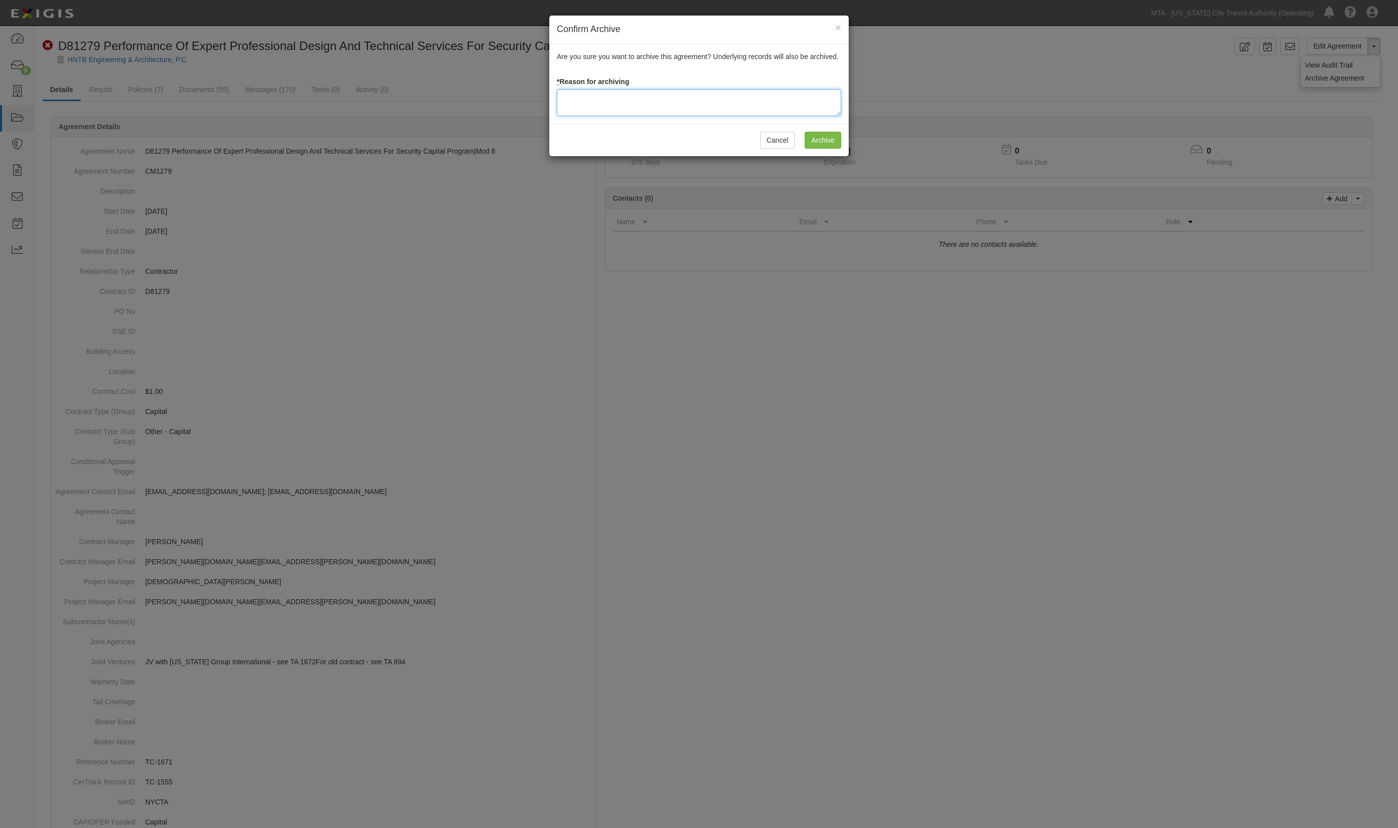
click at [641, 106] on textarea at bounding box center [699, 102] width 284 height 27
type textarea "Per instruction from management"
click at [817, 139] on input "Archive" at bounding box center [822, 140] width 37 height 17
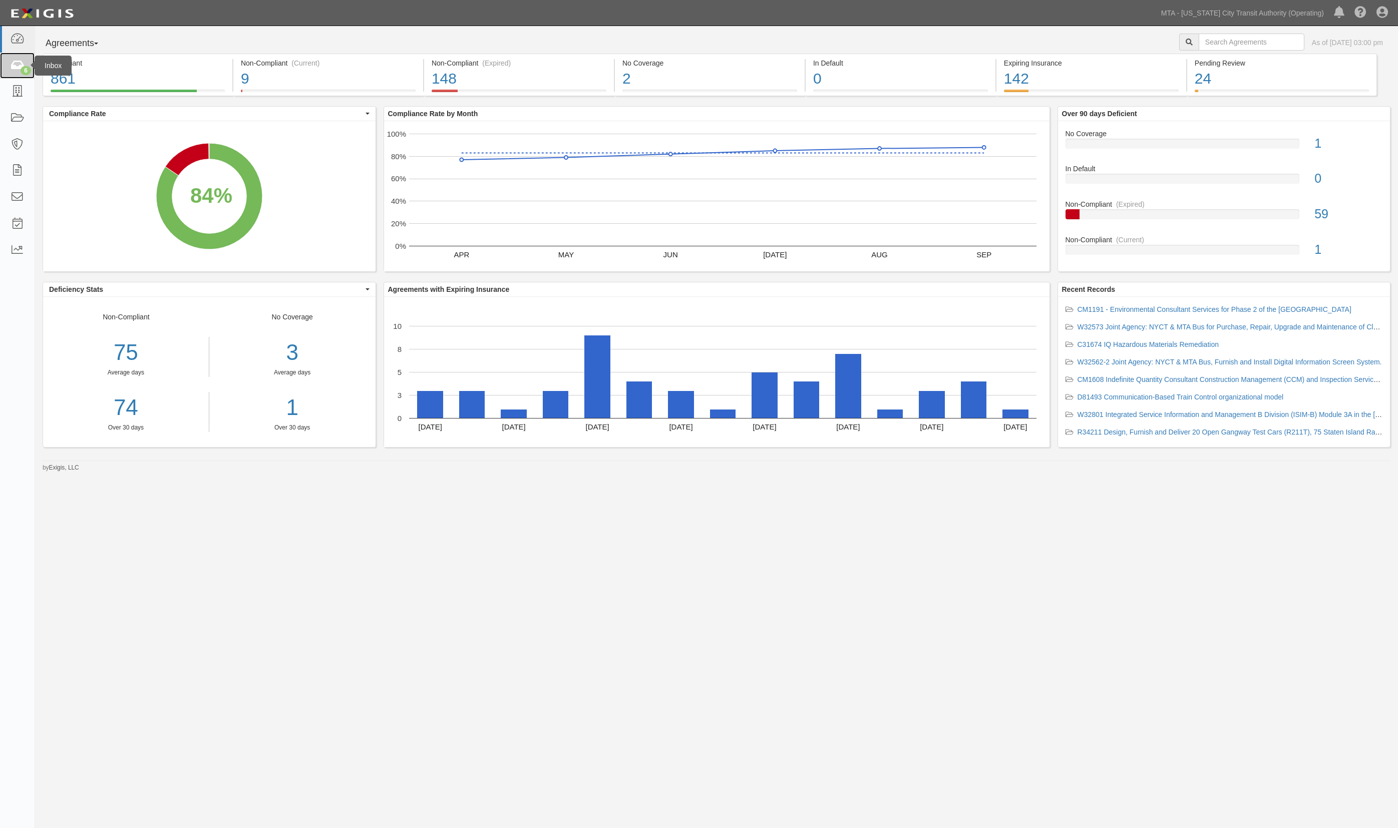
click at [16, 65] on icon at bounding box center [17, 66] width 14 height 12
